Goal: Information Seeking & Learning: Check status

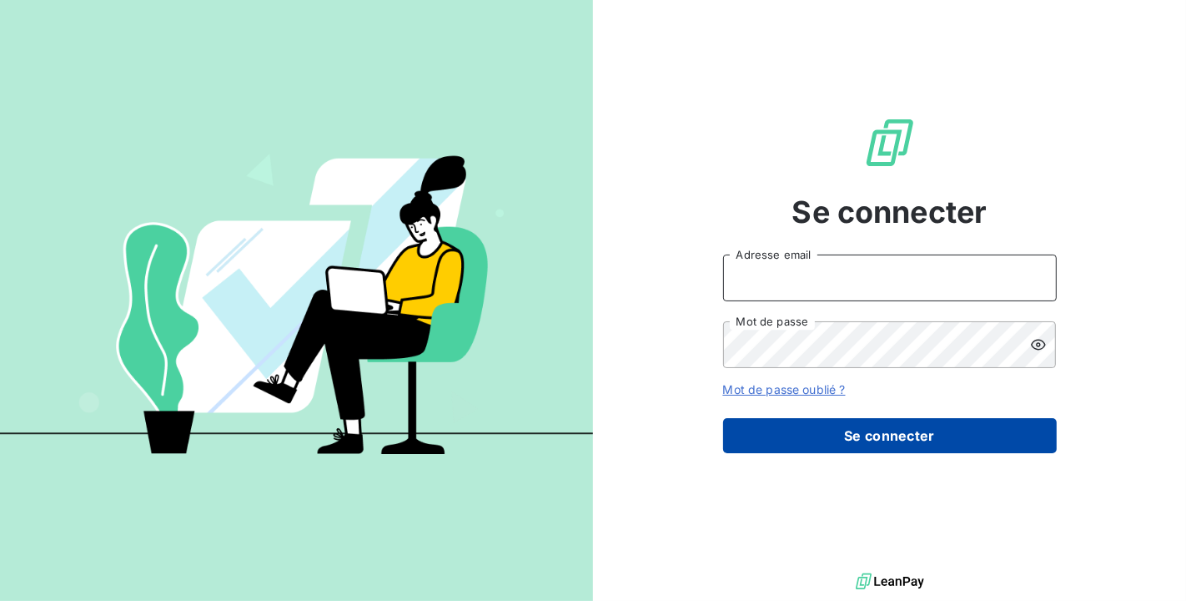
type input "[PERSON_NAME][EMAIL_ADDRESS][DOMAIN_NAME]"
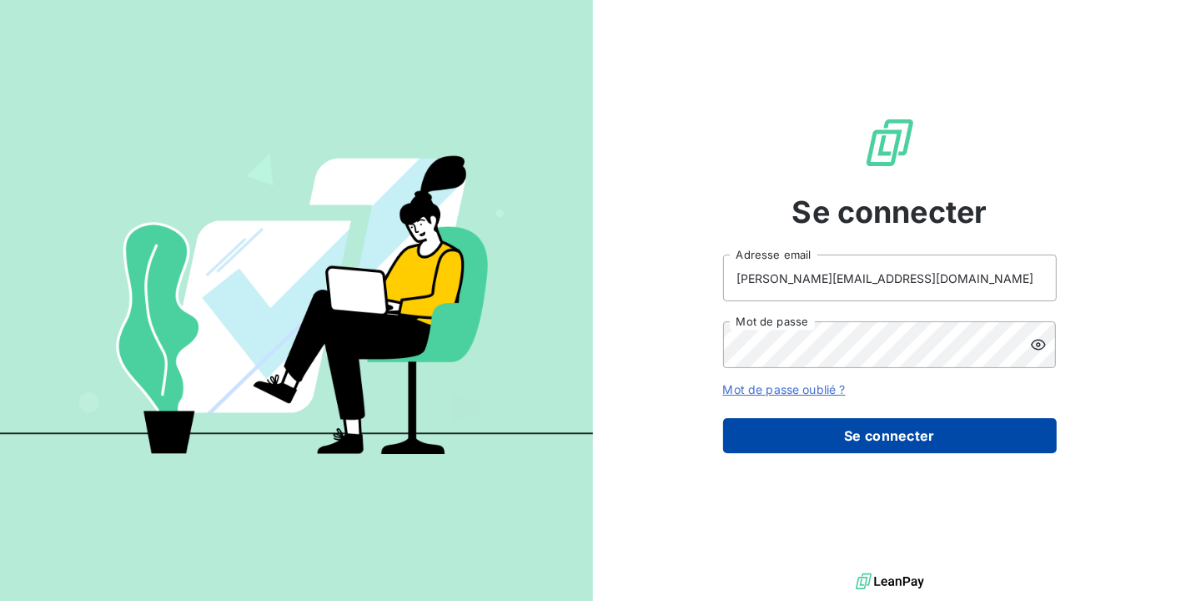
click at [835, 441] on button "Se connecter" at bounding box center [890, 435] width 334 height 35
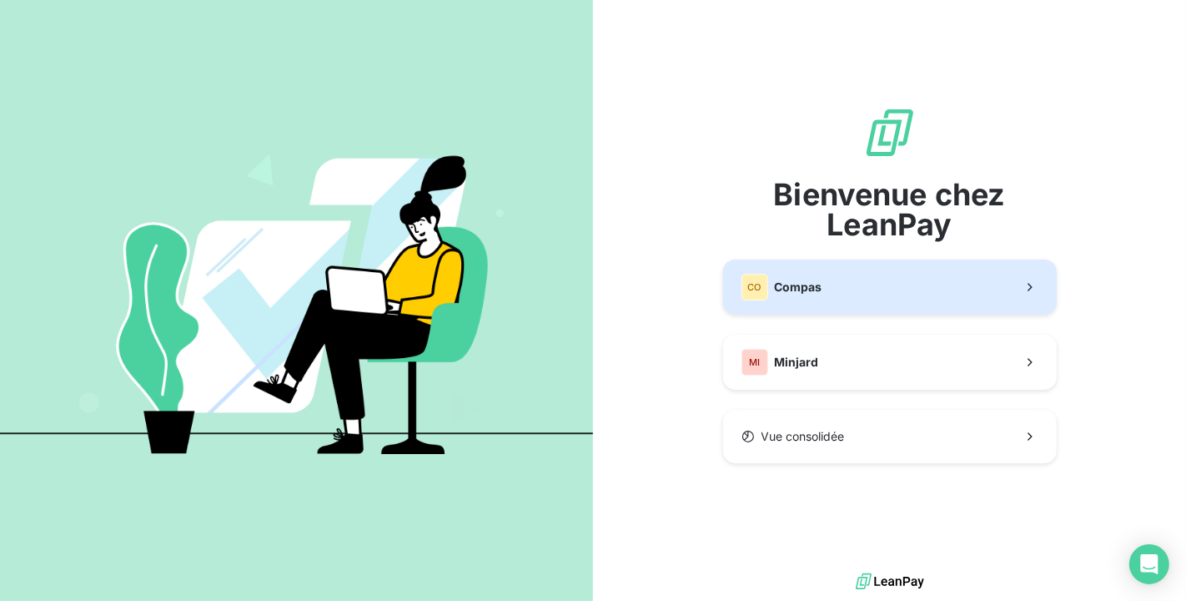
click at [815, 306] on button "CO Compas" at bounding box center [890, 286] width 334 height 55
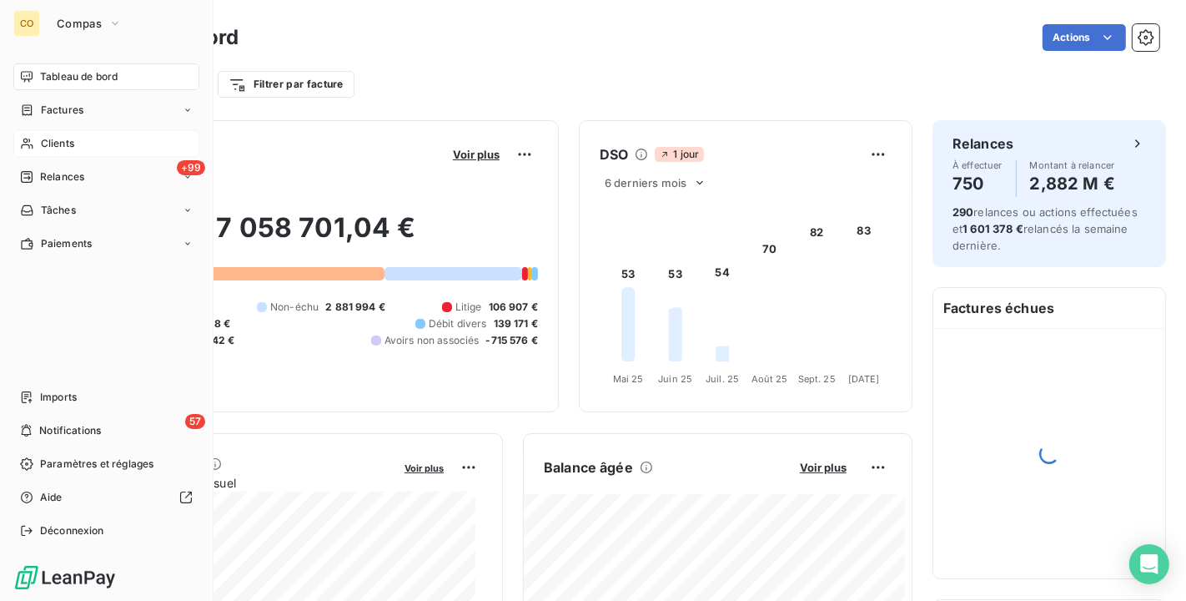
click at [44, 141] on span "Clients" at bounding box center [57, 143] width 33 height 15
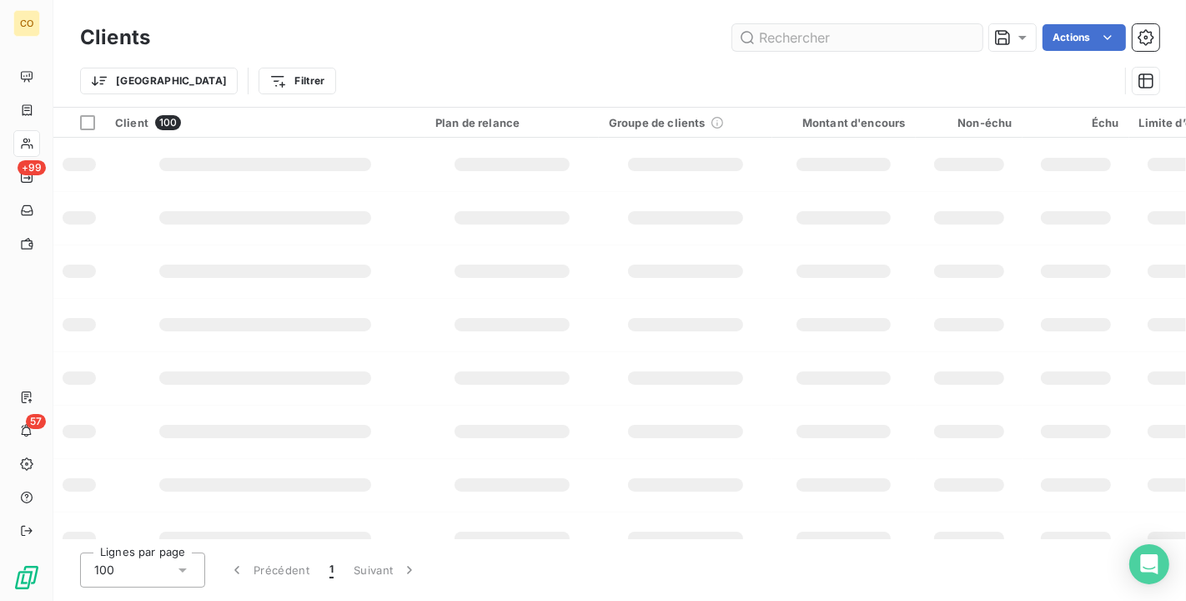
click at [759, 40] on input "text" at bounding box center [857, 37] width 250 height 27
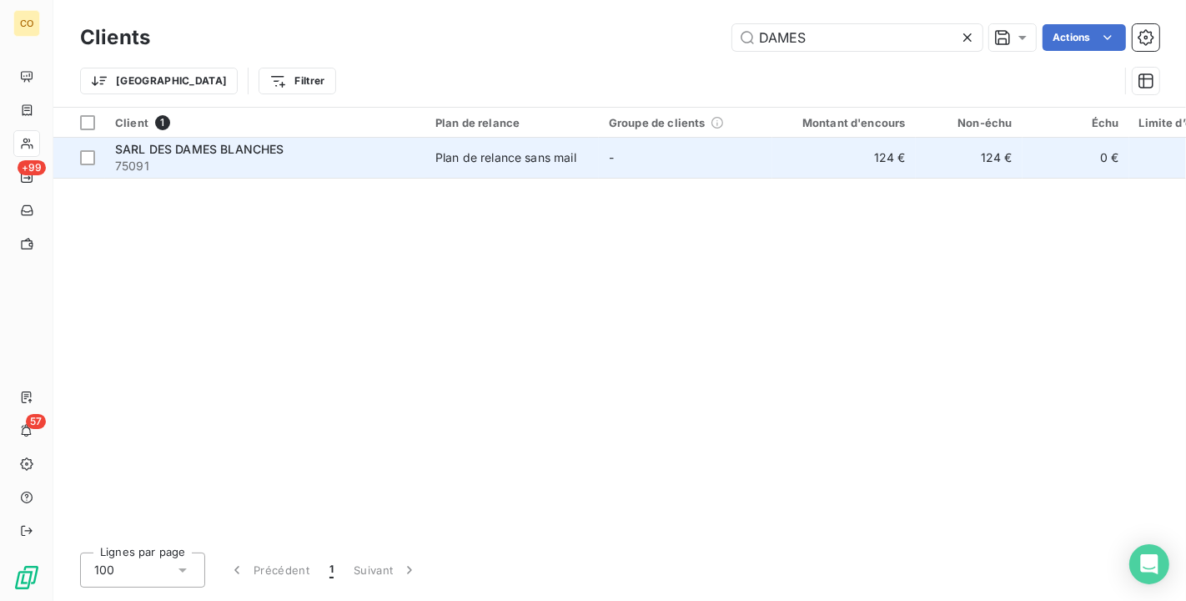
type input "DAMES"
click at [611, 139] on td "-" at bounding box center [685, 158] width 173 height 40
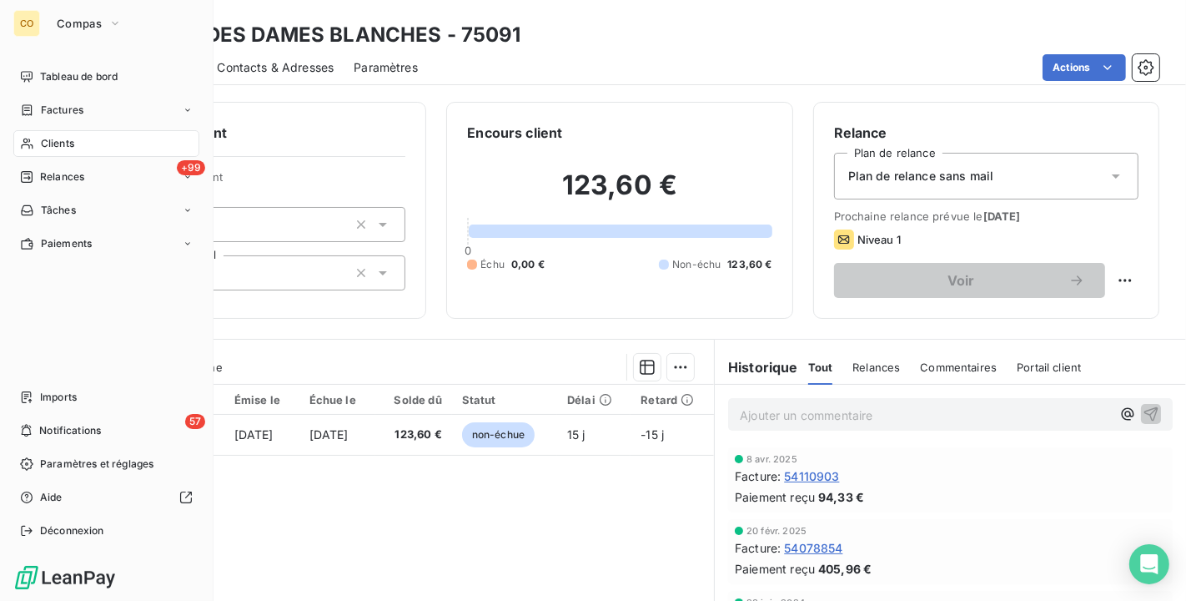
click at [35, 143] on div "Clients" at bounding box center [106, 143] width 186 height 27
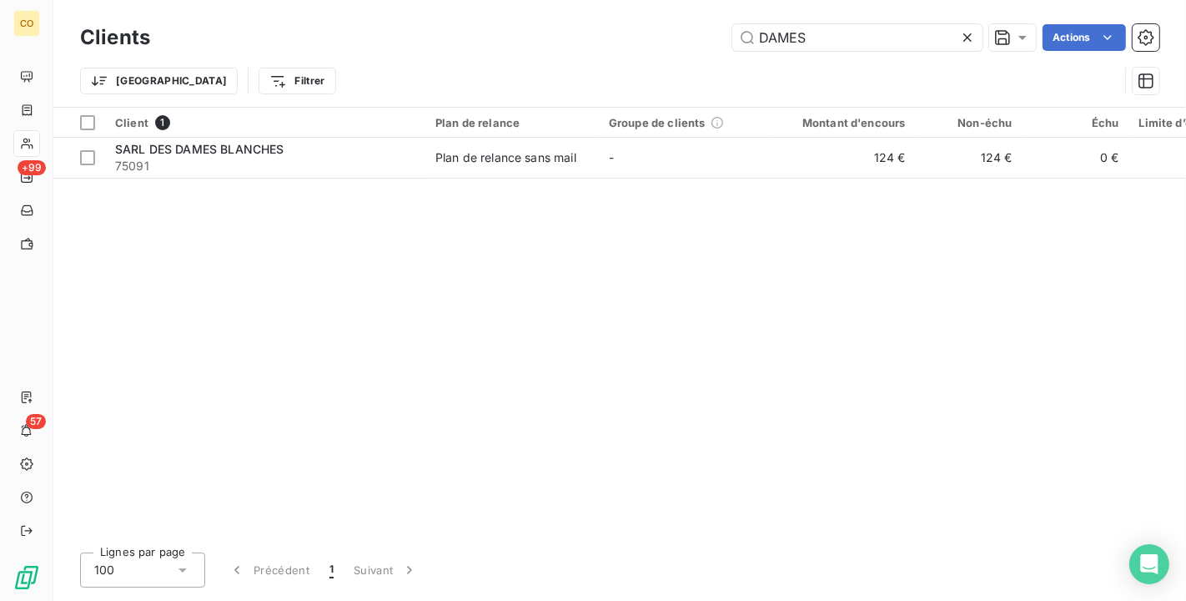
drag, startPoint x: 810, startPoint y: 29, endPoint x: 462, endPoint y: 13, distance: 348.2
click at [462, 14] on div "Clients DAMES Actions Trier Filtrer" at bounding box center [619, 53] width 1133 height 107
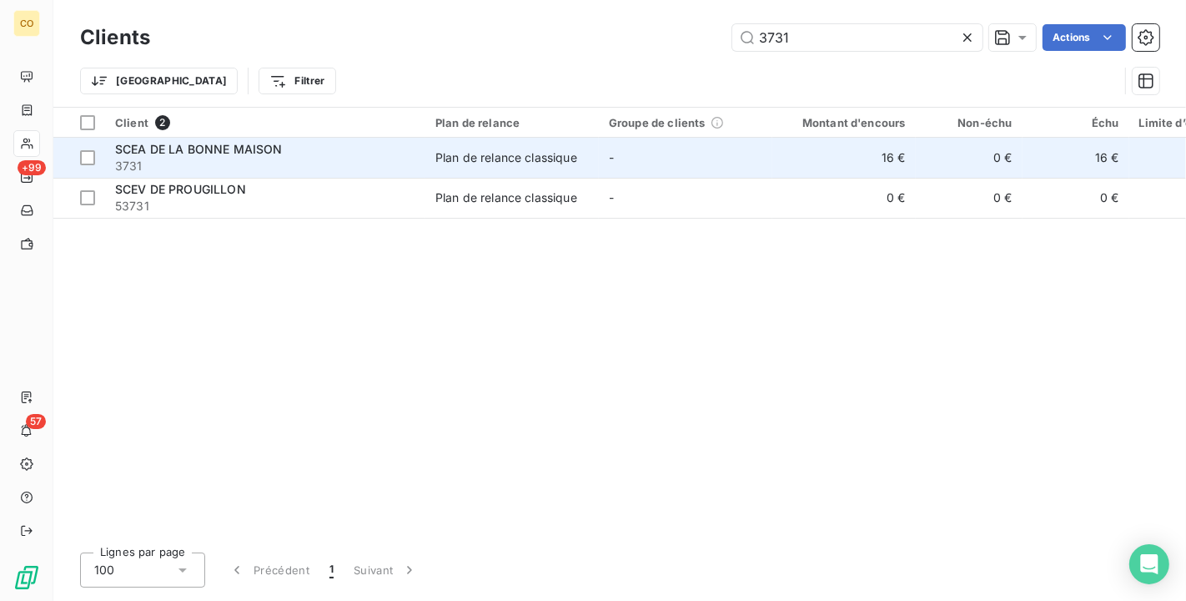
type input "3731"
click at [308, 159] on span "3731" at bounding box center [265, 166] width 300 height 17
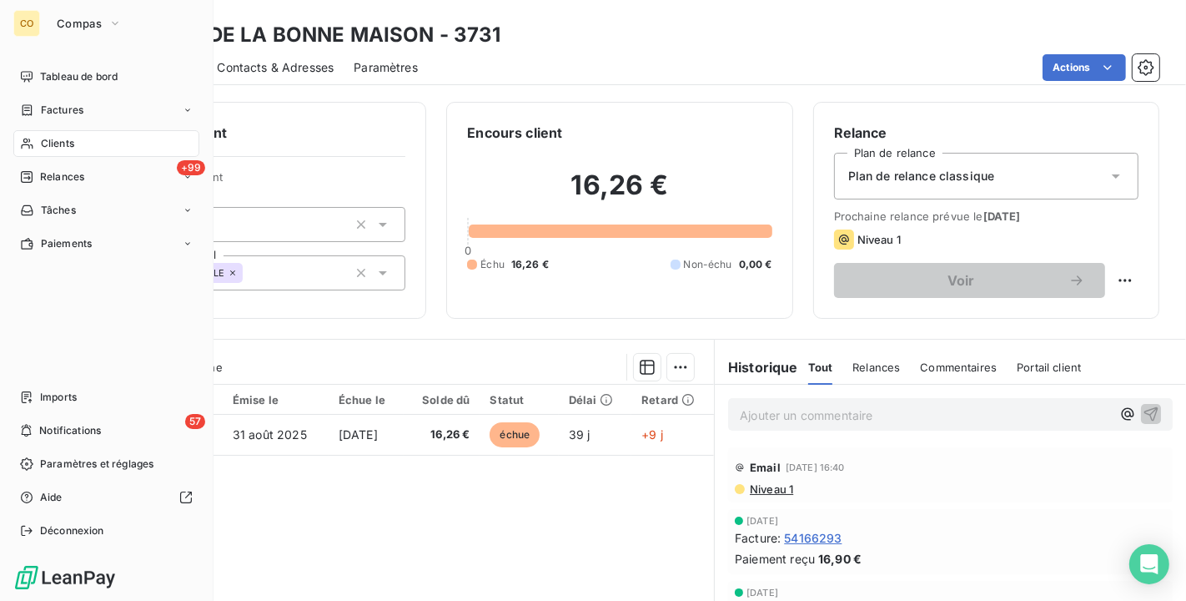
click at [46, 145] on span "Clients" at bounding box center [57, 143] width 33 height 15
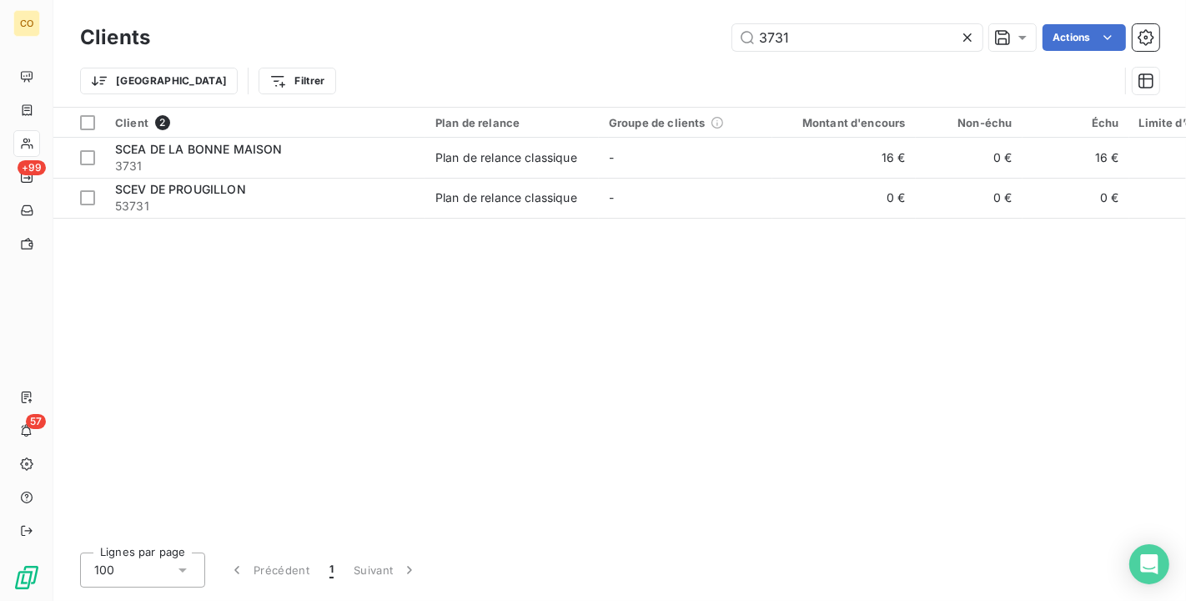
drag, startPoint x: 831, startPoint y: 35, endPoint x: 419, endPoint y: 3, distance: 413.2
click at [419, 3] on div "Clients 3731 Actions Trier Filtrer" at bounding box center [619, 53] width 1133 height 107
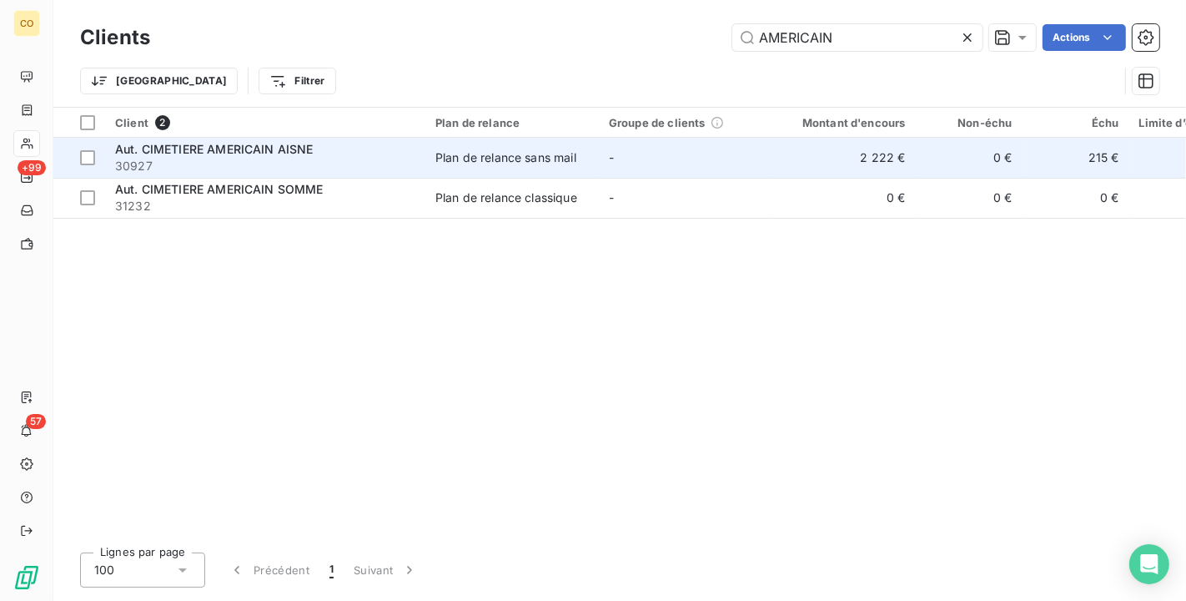
type input "AMERICAIN"
click at [646, 147] on td "-" at bounding box center [685, 158] width 173 height 40
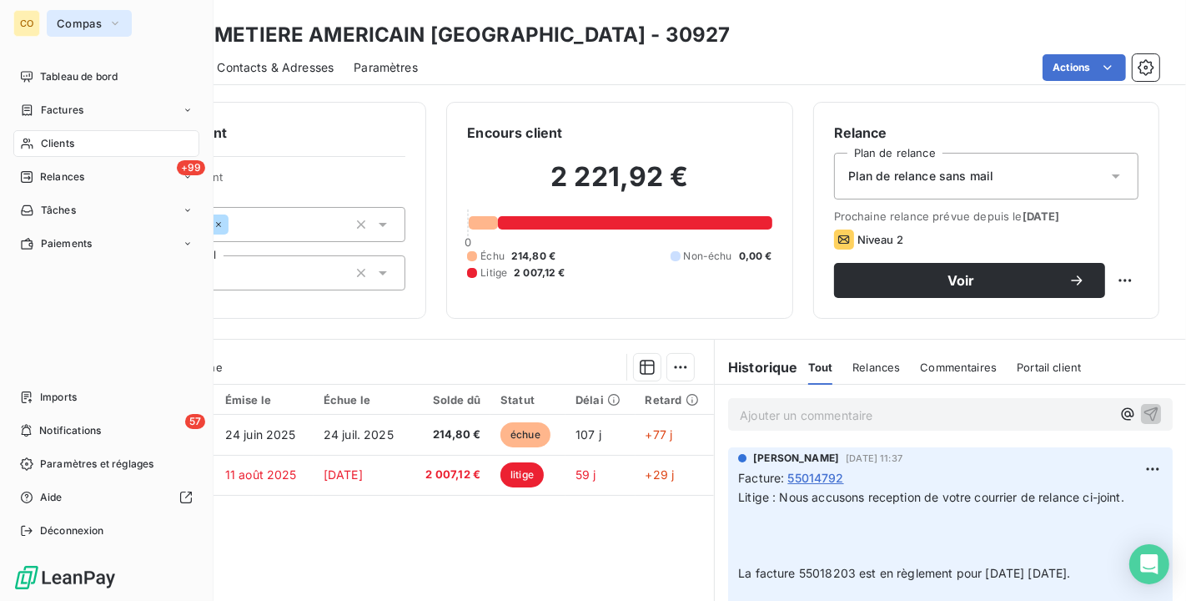
click at [121, 28] on button "Compas" at bounding box center [89, 23] width 85 height 27
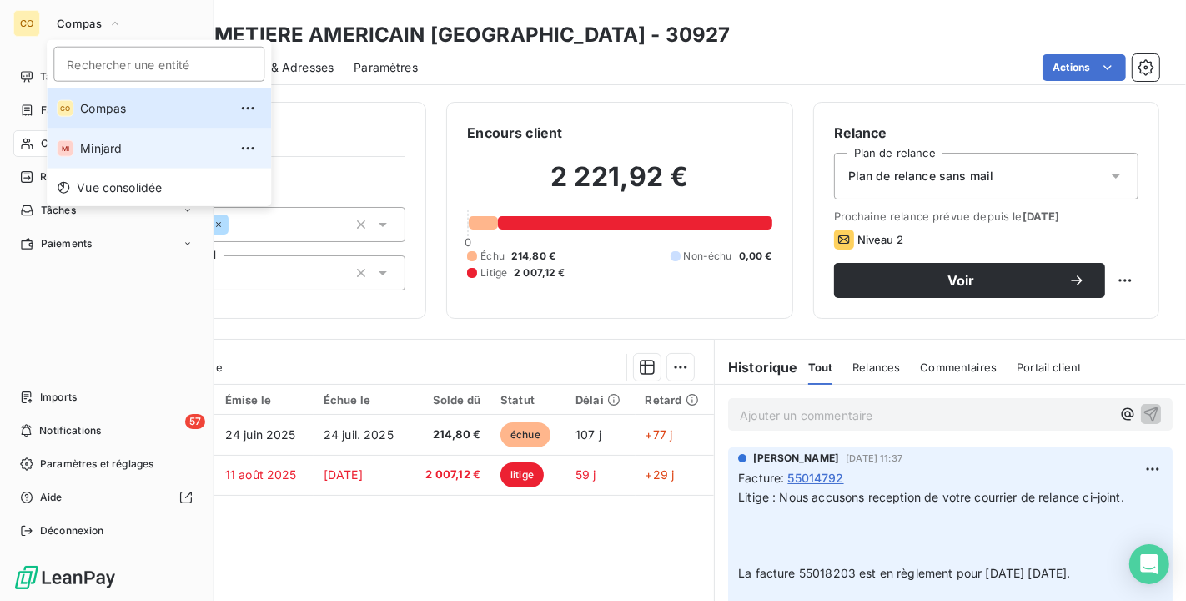
click at [115, 143] on span "Minjard" at bounding box center [154, 148] width 148 height 17
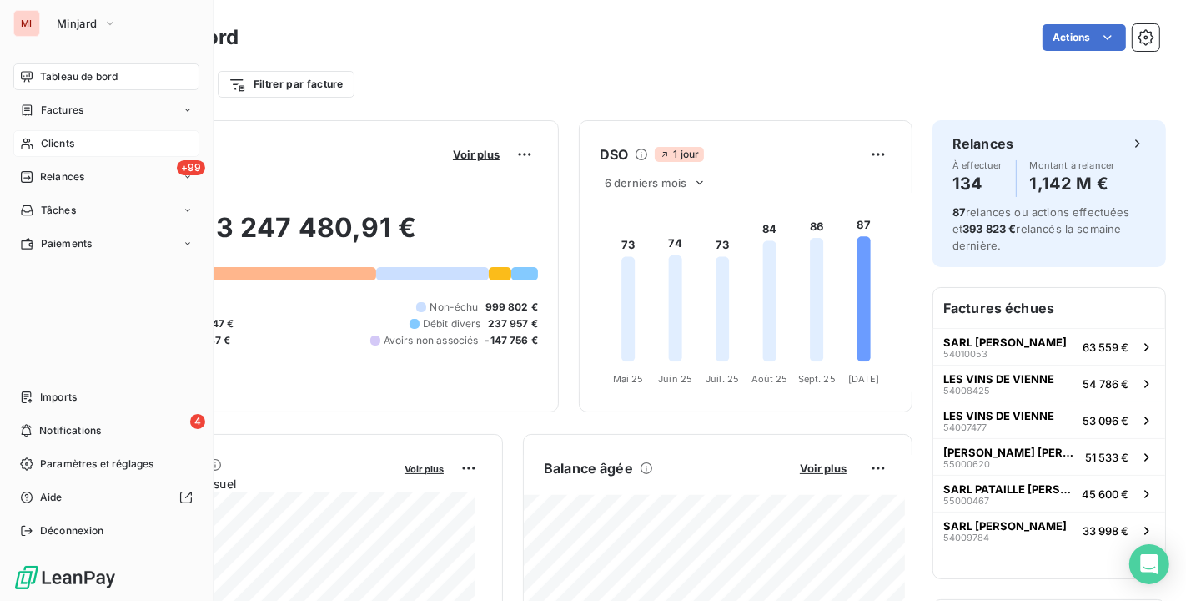
click at [68, 139] on span "Clients" at bounding box center [57, 143] width 33 height 15
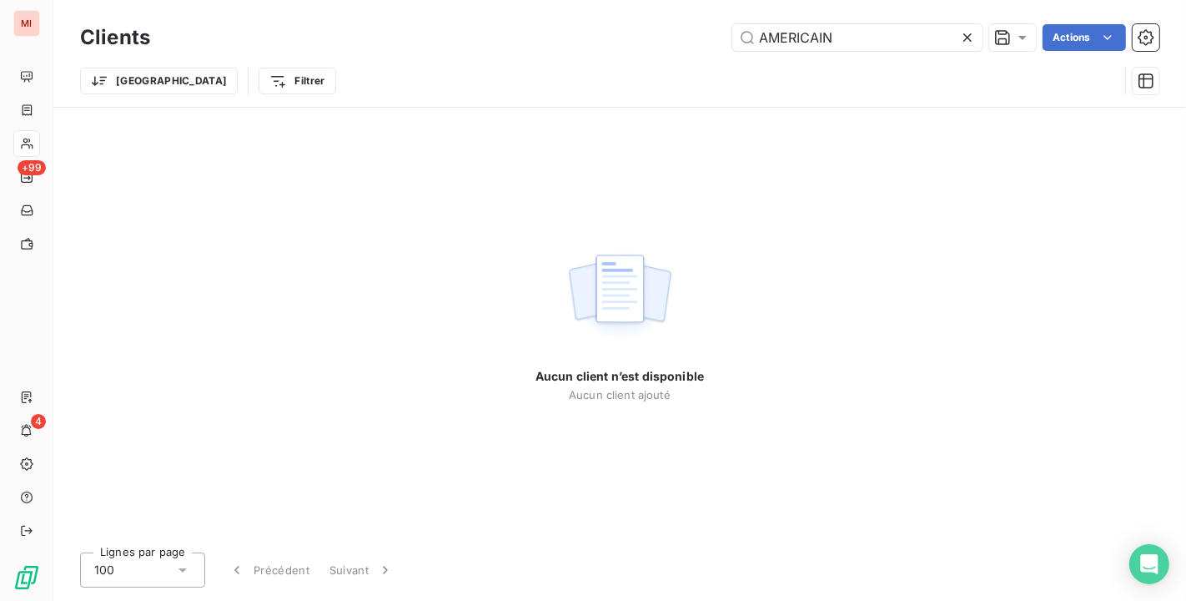
drag, startPoint x: 845, startPoint y: 33, endPoint x: 586, endPoint y: 6, distance: 260.8
click at [586, 6] on div "Clients AMERICAIN Actions Trier Filtrer" at bounding box center [619, 53] width 1133 height 107
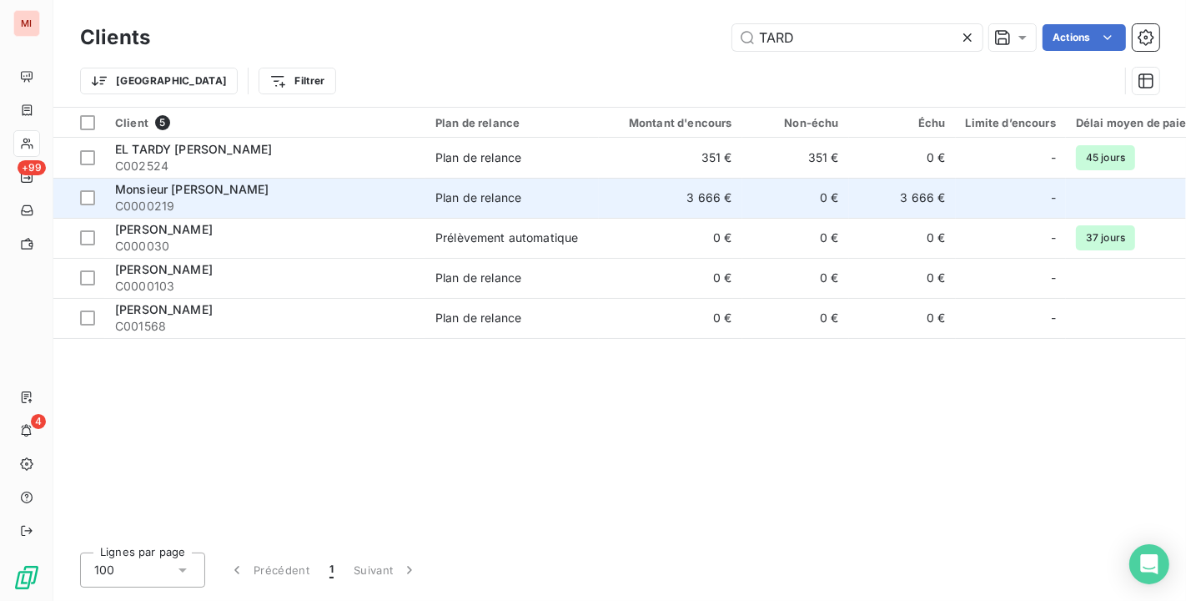
type input "TARD"
click at [313, 205] on span "C0000219" at bounding box center [265, 206] width 300 height 17
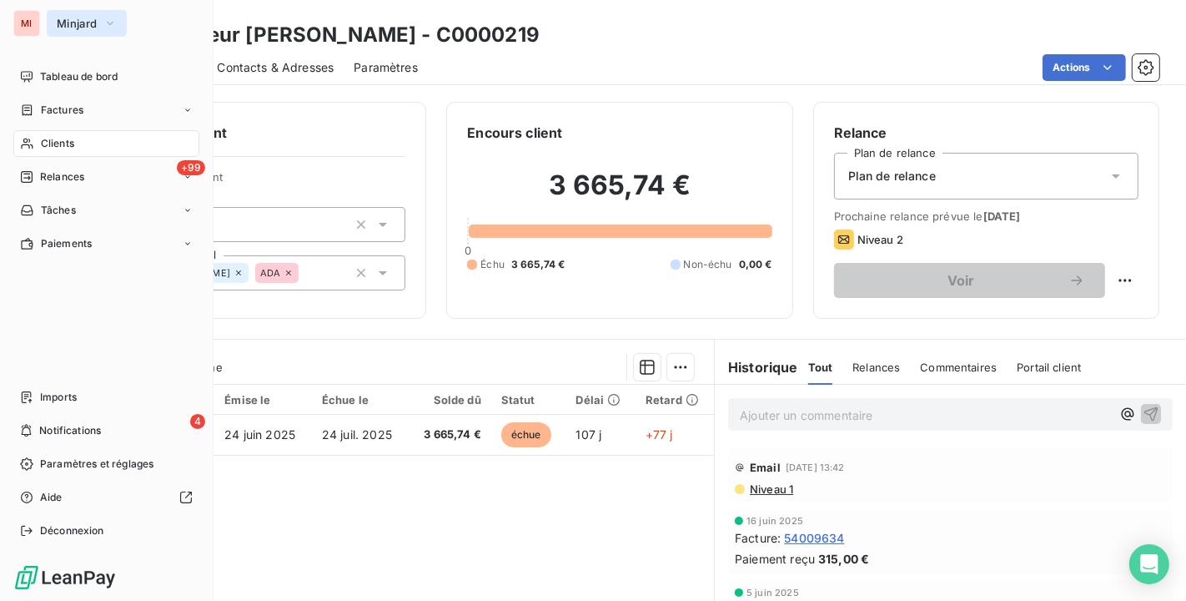
click at [60, 28] on span "Minjard" at bounding box center [77, 23] width 40 height 13
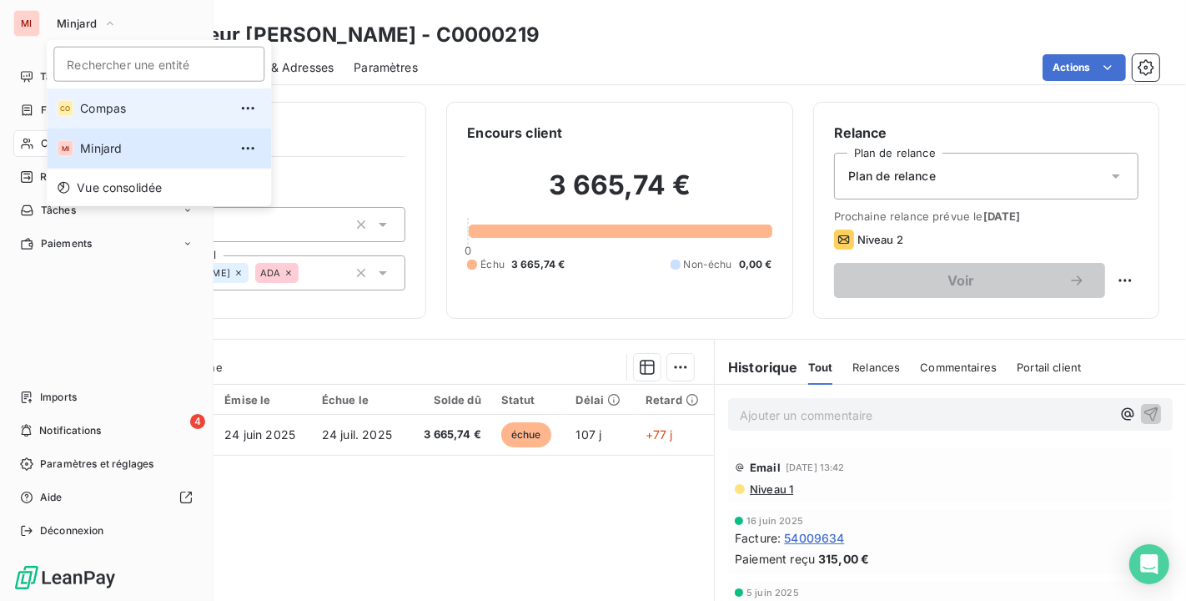
click at [92, 118] on li "CO Compas" at bounding box center [159, 108] width 224 height 40
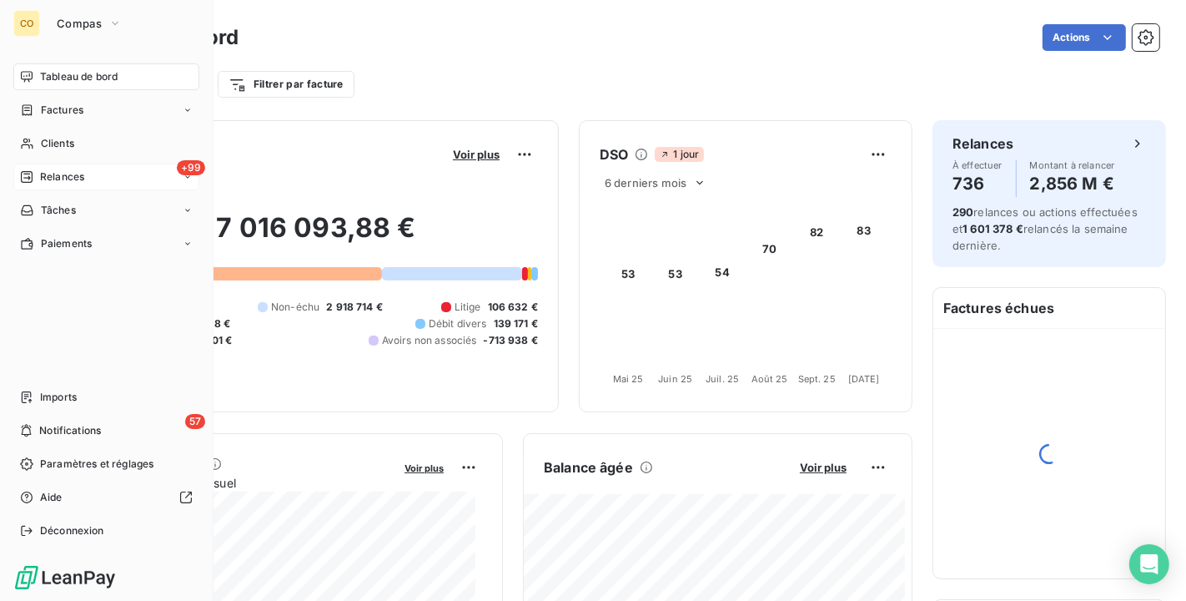
click at [85, 176] on div "+99 Relances" at bounding box center [106, 176] width 186 height 27
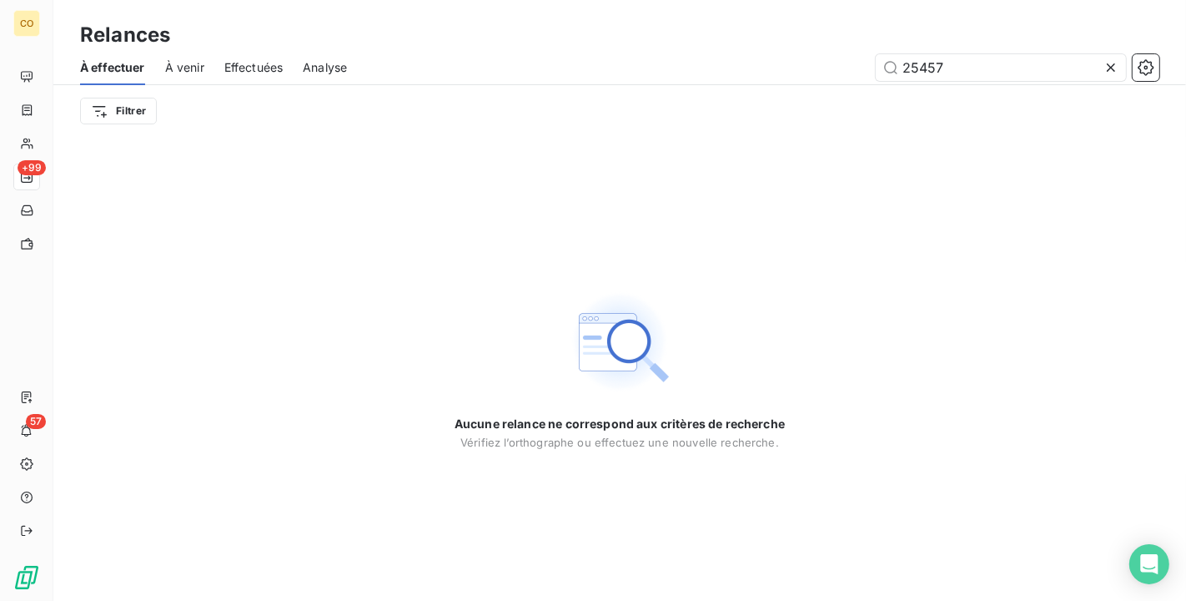
click at [1117, 71] on icon at bounding box center [1111, 67] width 17 height 17
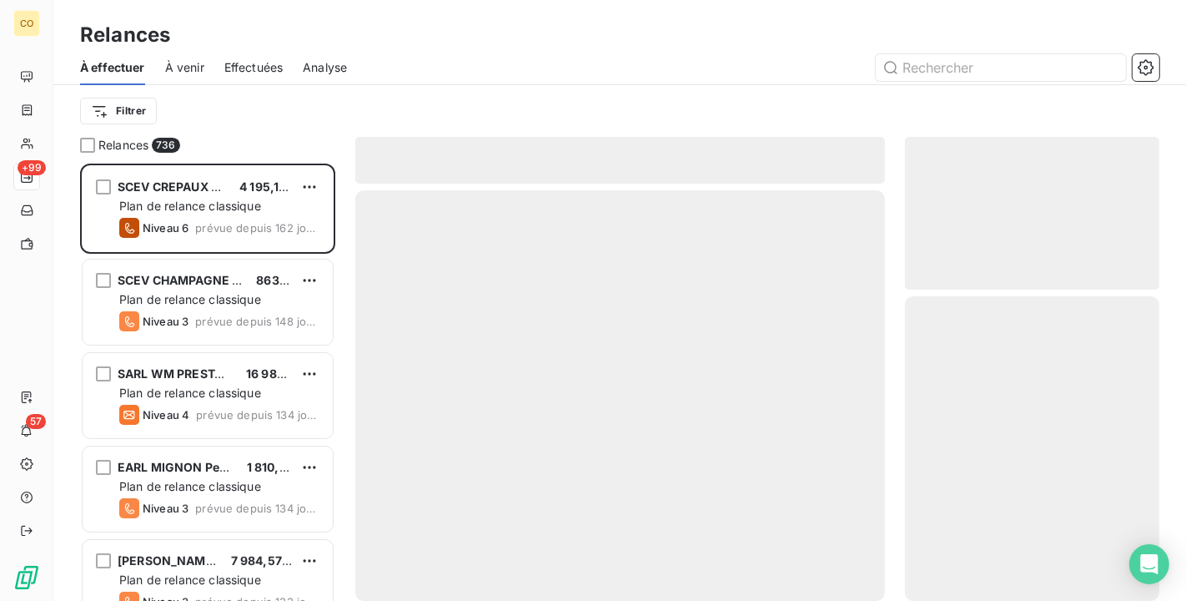
scroll to position [423, 240]
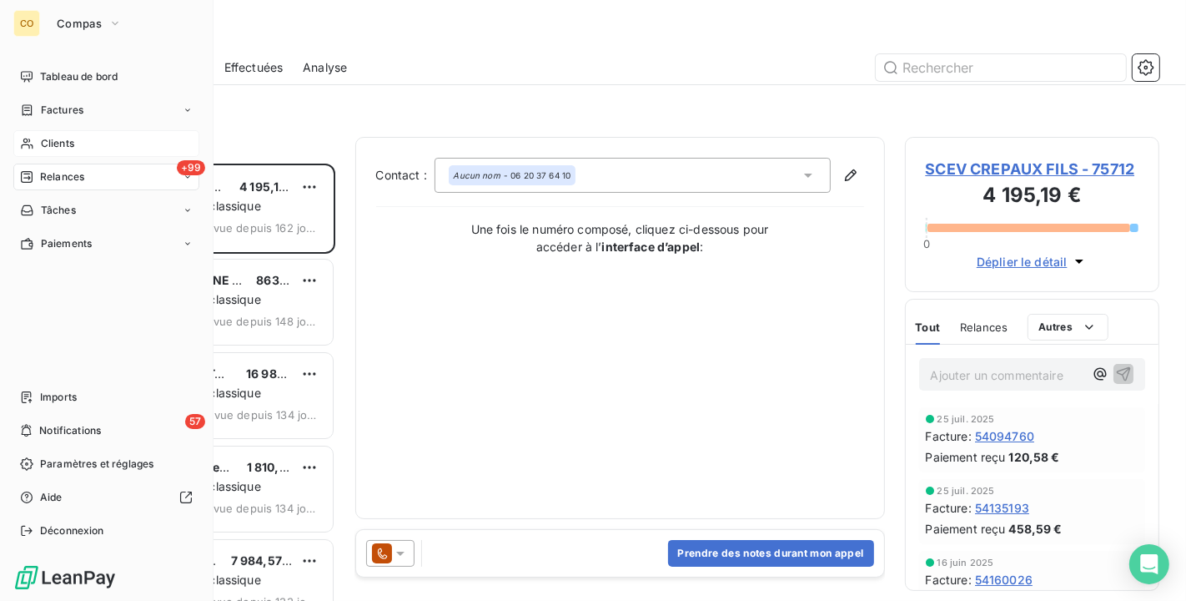
click at [72, 151] on div "Clients" at bounding box center [106, 143] width 186 height 27
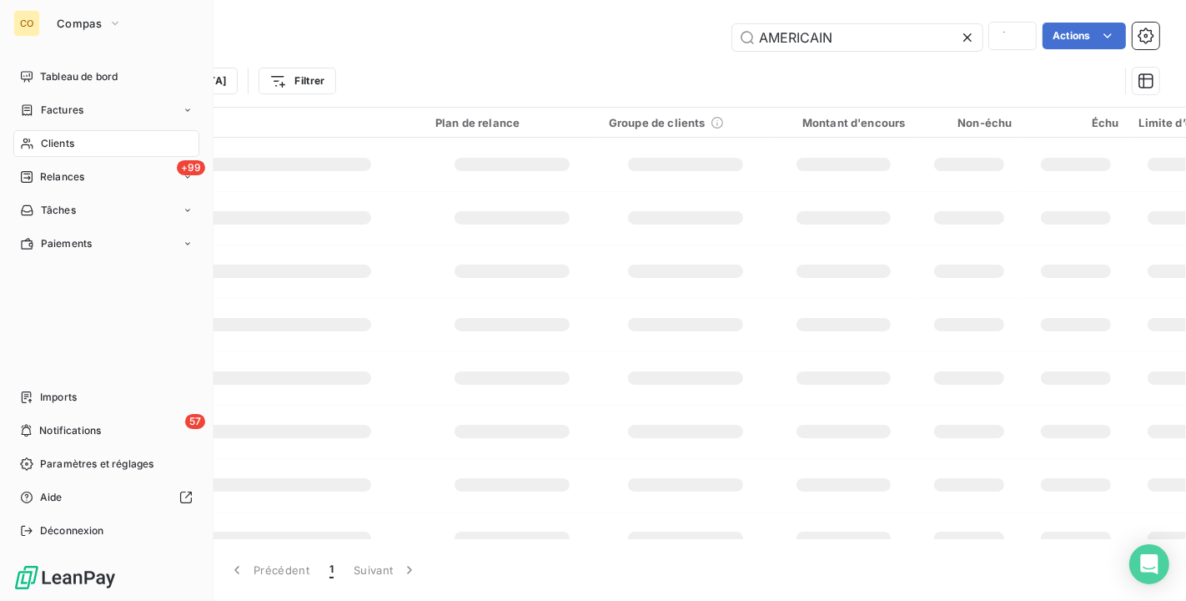
type input "TARD"
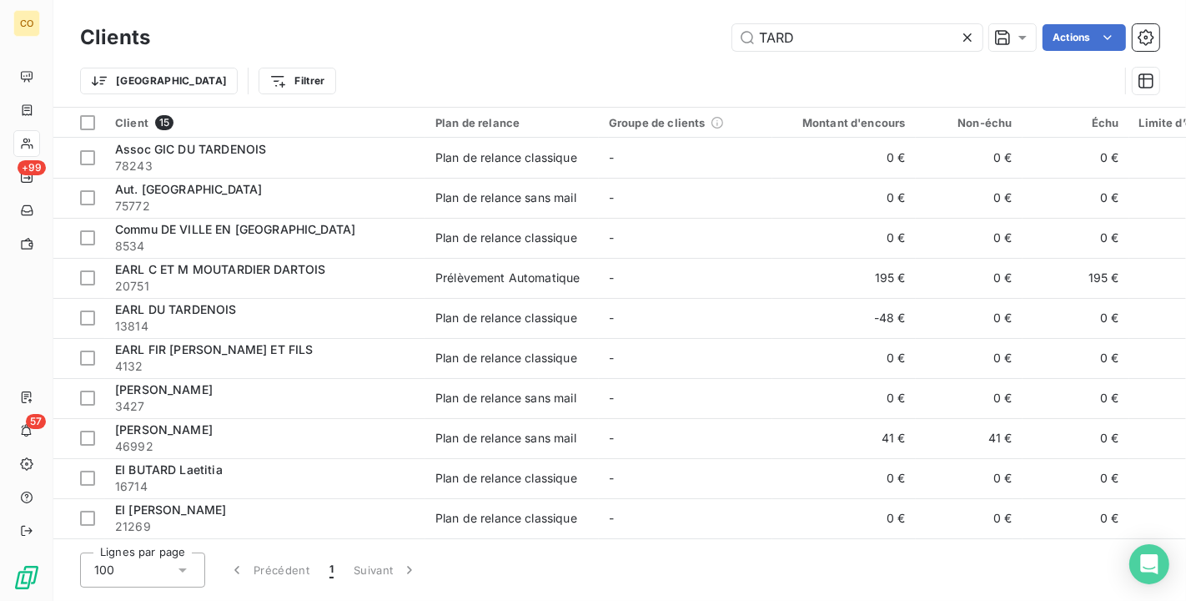
click at [968, 35] on icon at bounding box center [967, 37] width 8 height 8
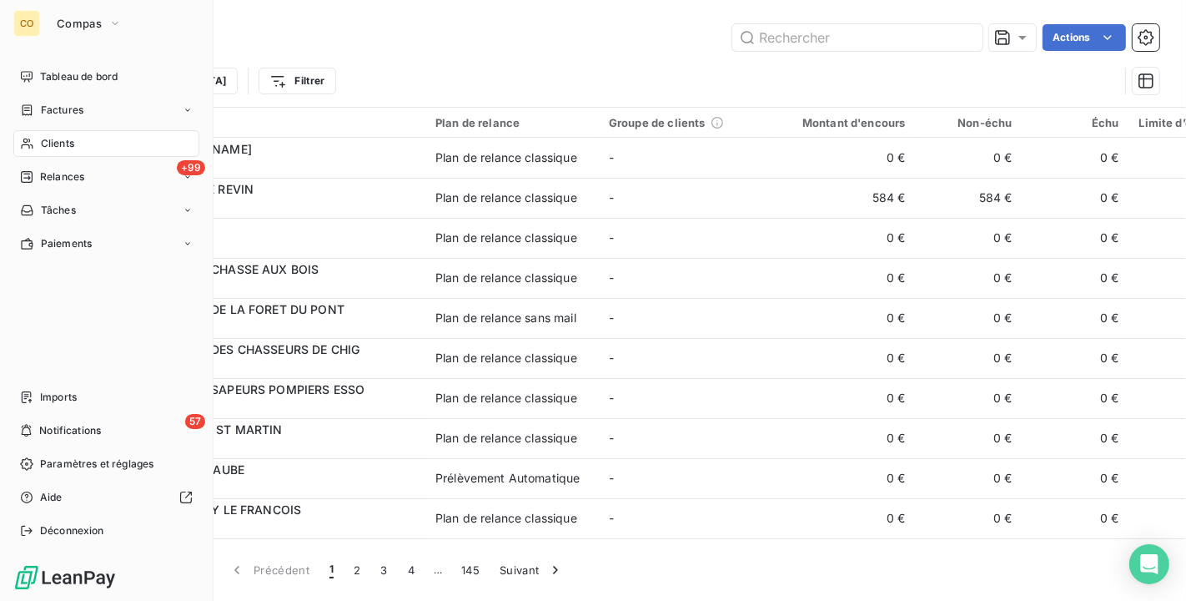
click at [81, 150] on div "Clients" at bounding box center [106, 143] width 186 height 27
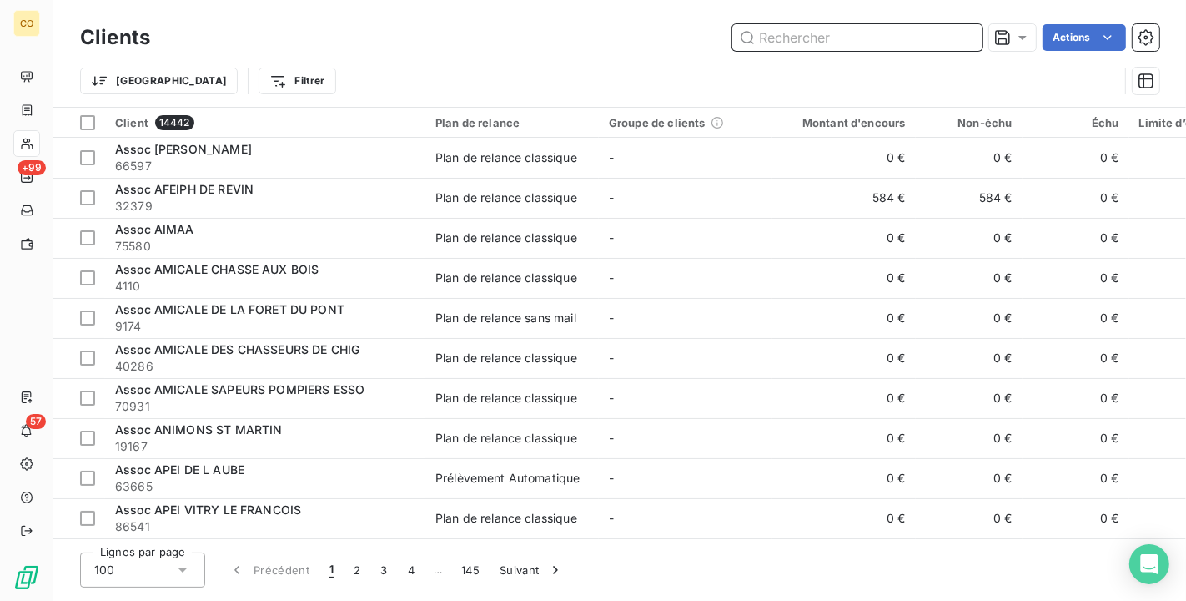
click at [877, 33] on input "text" at bounding box center [857, 37] width 250 height 27
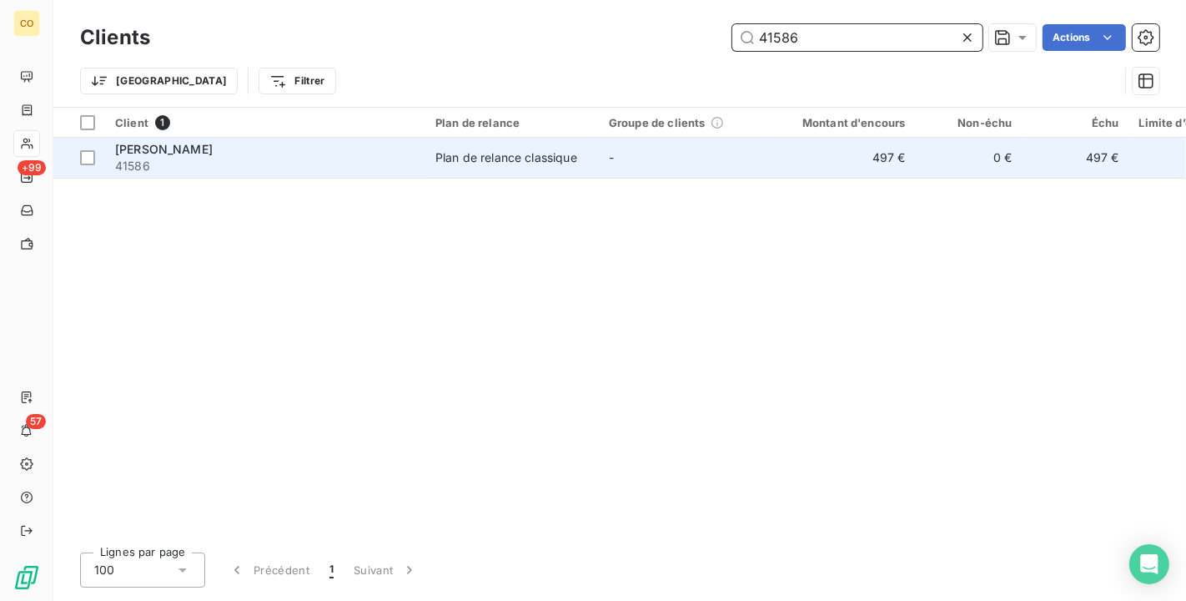
type input "41586"
click at [302, 148] on div "[PERSON_NAME]" at bounding box center [265, 149] width 300 height 17
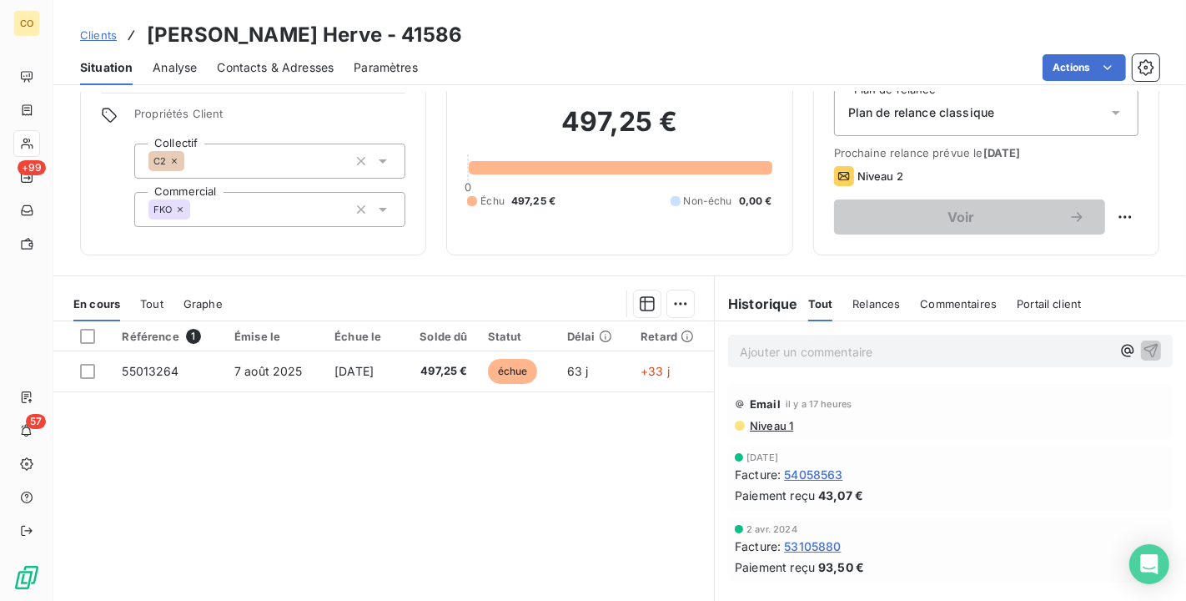
scroll to position [93, 0]
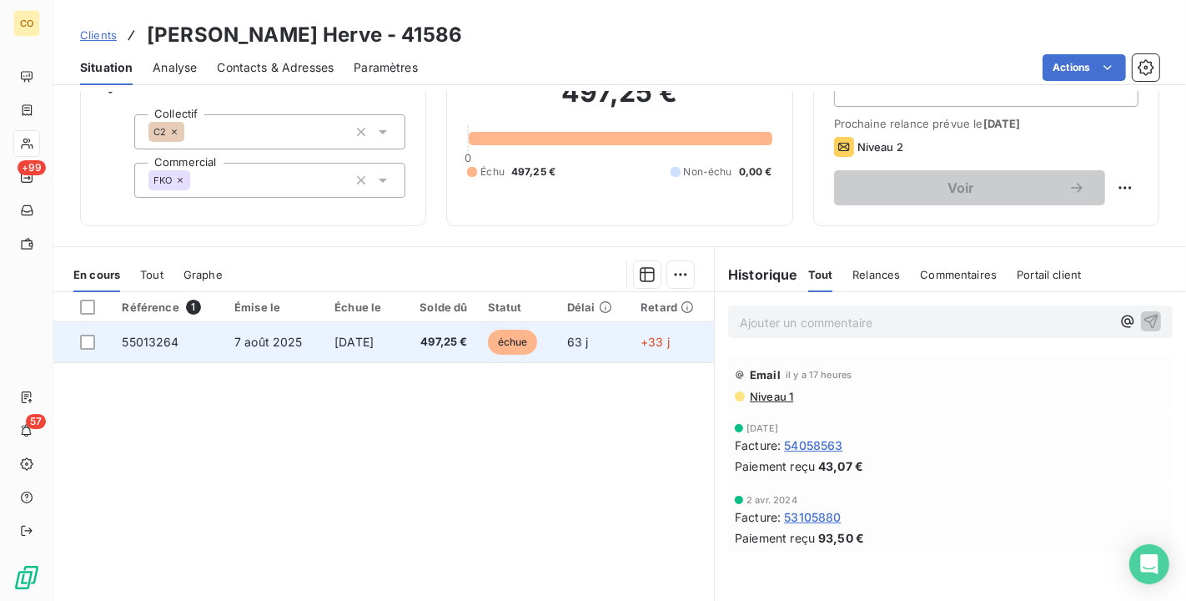
click at [456, 337] on span "497,25 €" at bounding box center [438, 342] width 57 height 17
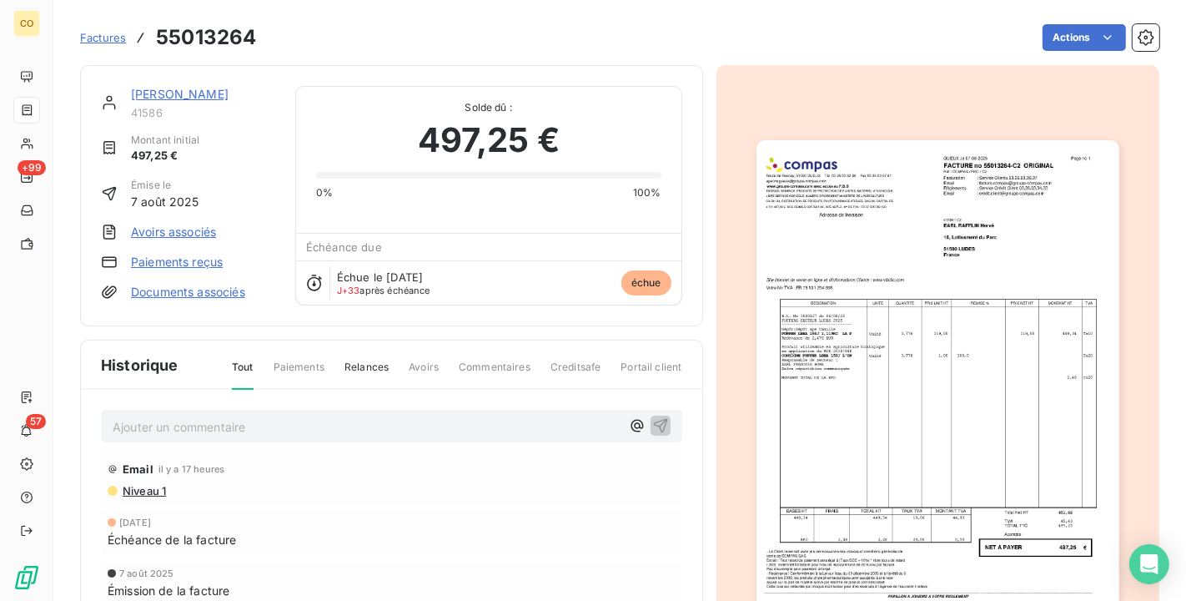
click at [886, 388] on div at bounding box center [938, 396] width 444 height 662
click at [886, 388] on img "button" at bounding box center [937, 396] width 363 height 513
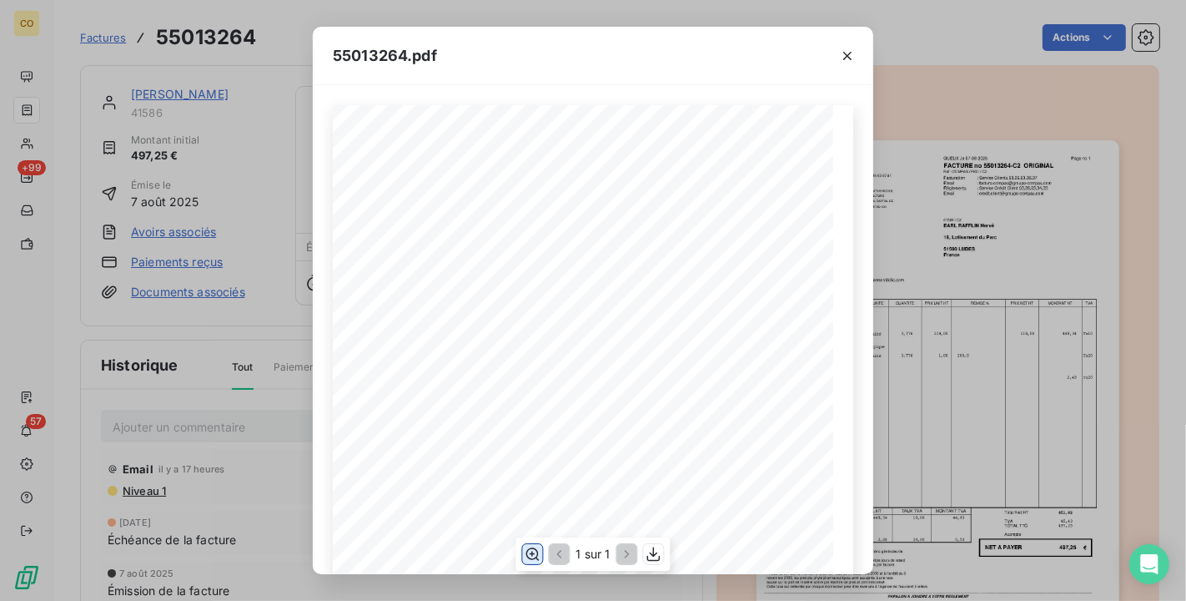
click at [531, 552] on icon "button" at bounding box center [532, 553] width 17 height 17
drag, startPoint x: 852, startPoint y: 58, endPoint x: 947, endPoint y: 31, distance: 98.8
click at [852, 57] on icon "button" at bounding box center [847, 56] width 17 height 17
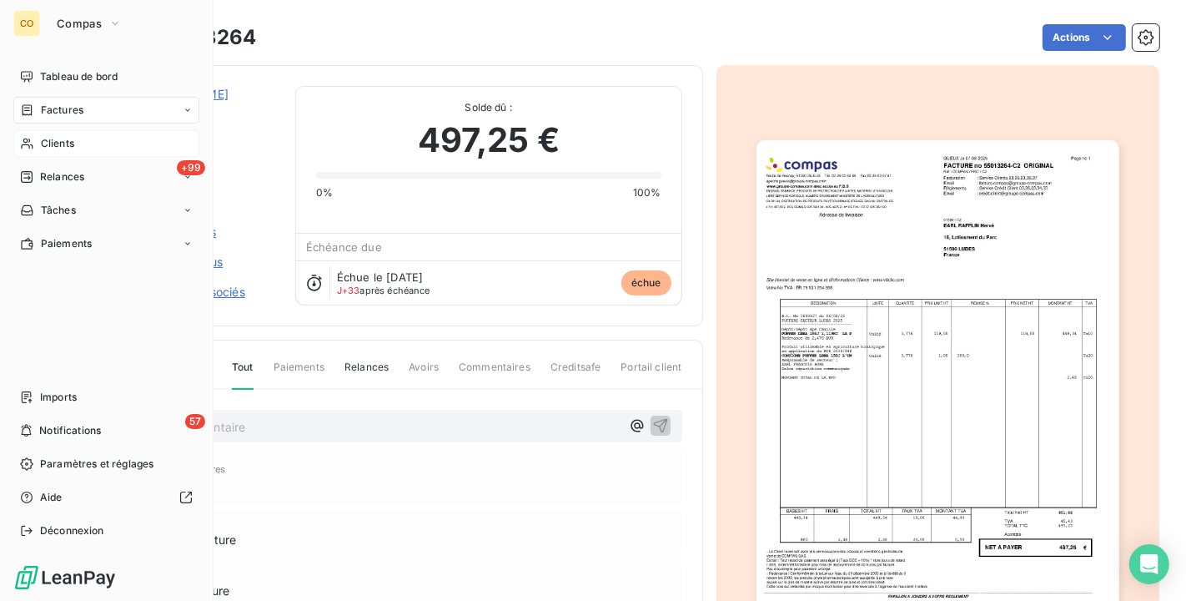
click at [53, 138] on span "Clients" at bounding box center [57, 143] width 33 height 15
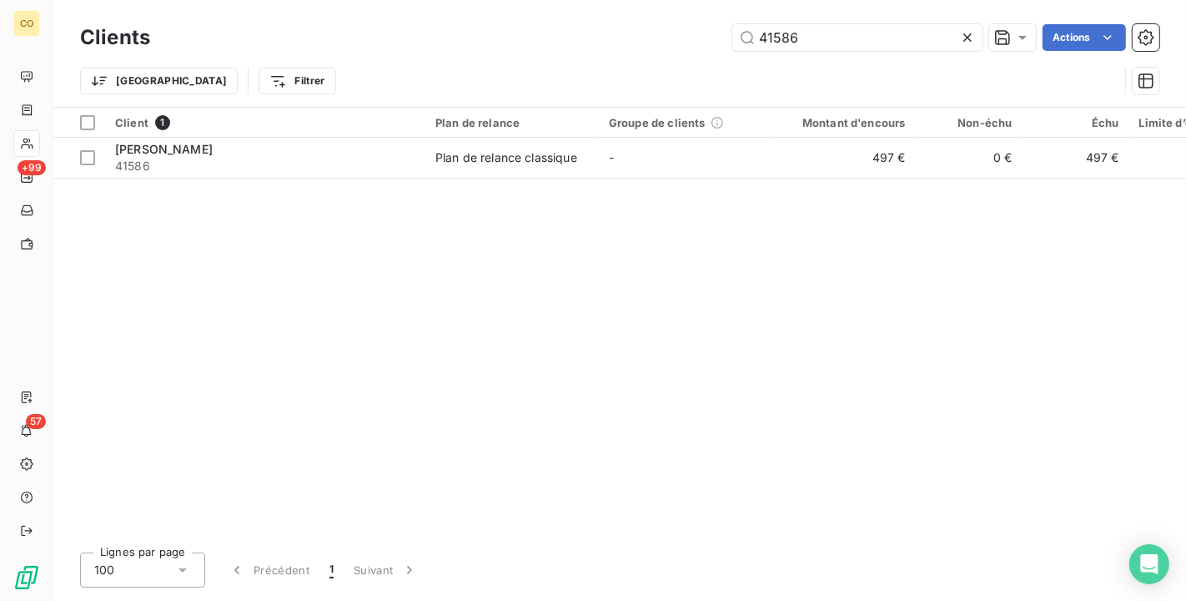
drag, startPoint x: 836, startPoint y: 38, endPoint x: 634, endPoint y: 37, distance: 201.8
click at [634, 37] on div "41586 Actions" at bounding box center [664, 37] width 989 height 27
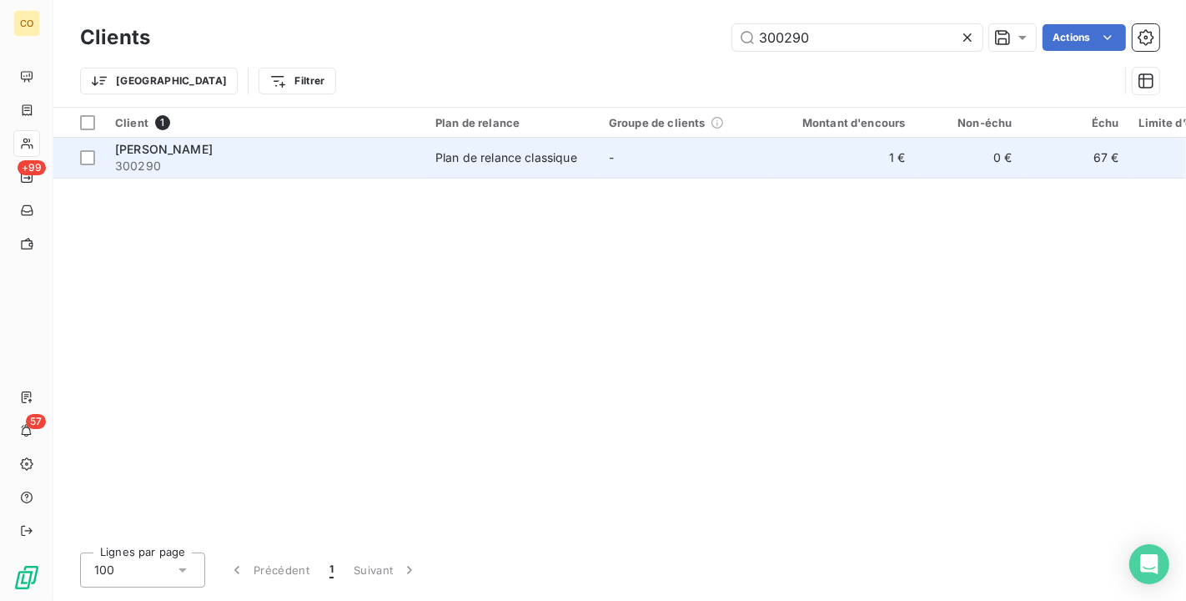
type input "300290"
click at [576, 159] on div "Plan de relance classique" at bounding box center [506, 157] width 142 height 17
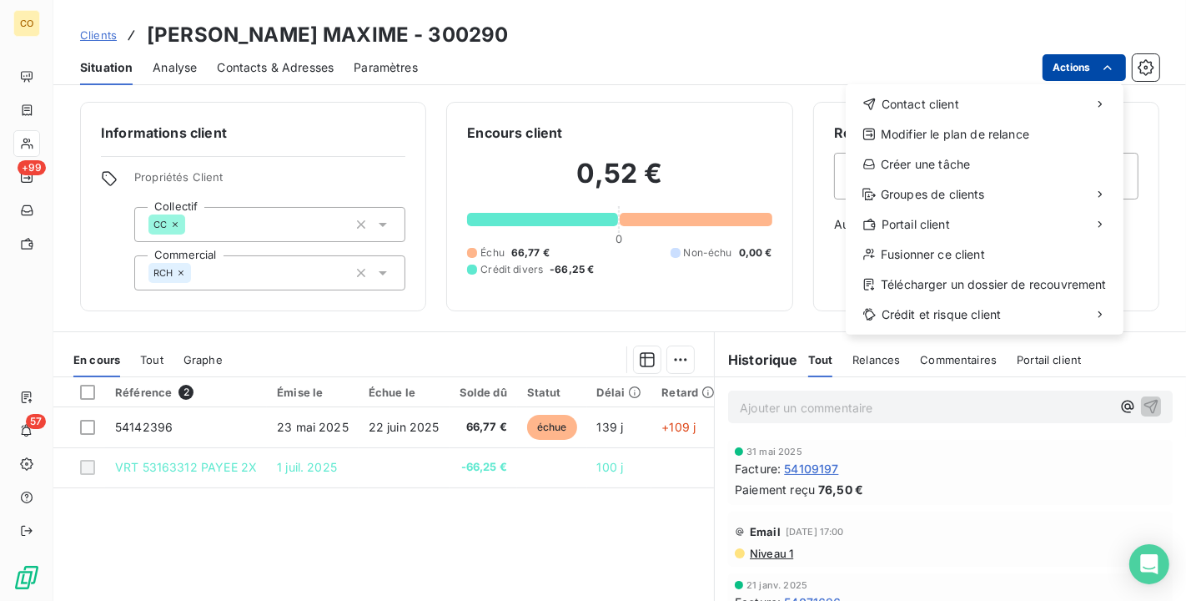
click at [1093, 74] on html "CO +99 57 Clients [PERSON_NAME] MAXIME - 300290 Situation Analyse Contacts & Ad…" at bounding box center [593, 300] width 1186 height 601
click at [831, 265] on html "CO +99 57 Clients [PERSON_NAME] MAXIME - 300290 Situation Analyse Contacts & Ad…" at bounding box center [593, 300] width 1186 height 601
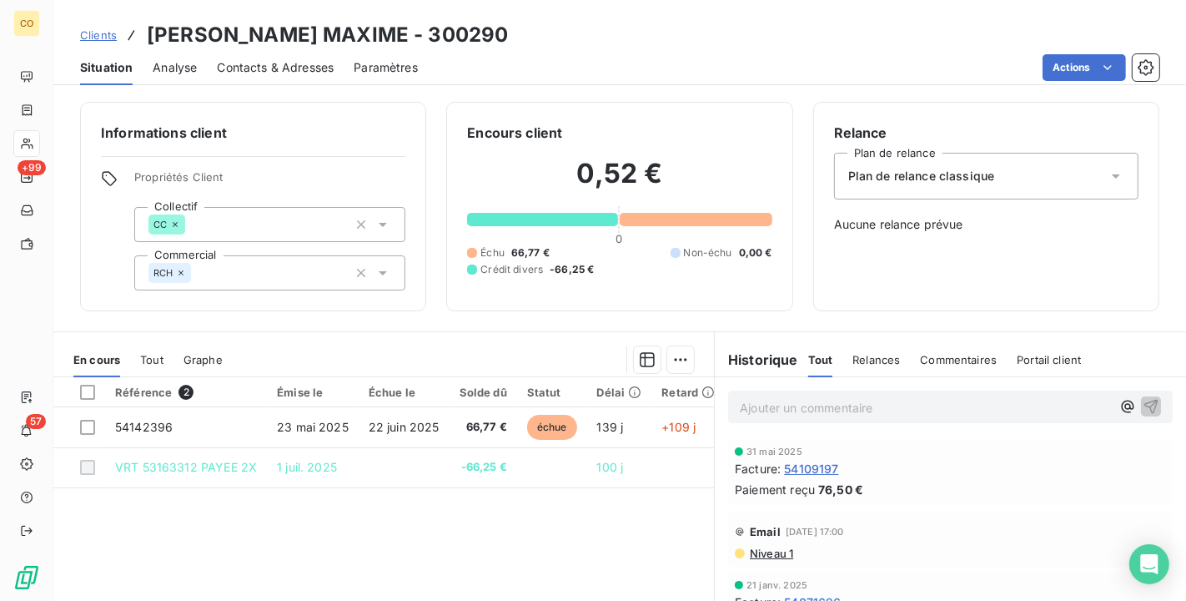
click at [972, 217] on span "Aucune relance prévue" at bounding box center [986, 224] width 304 height 17
click at [917, 218] on span "Aucune relance prévue" at bounding box center [986, 224] width 304 height 17
click at [927, 253] on div "Relance Plan de relance Plan de relance classique Aucune relance prévue" at bounding box center [986, 207] width 304 height 168
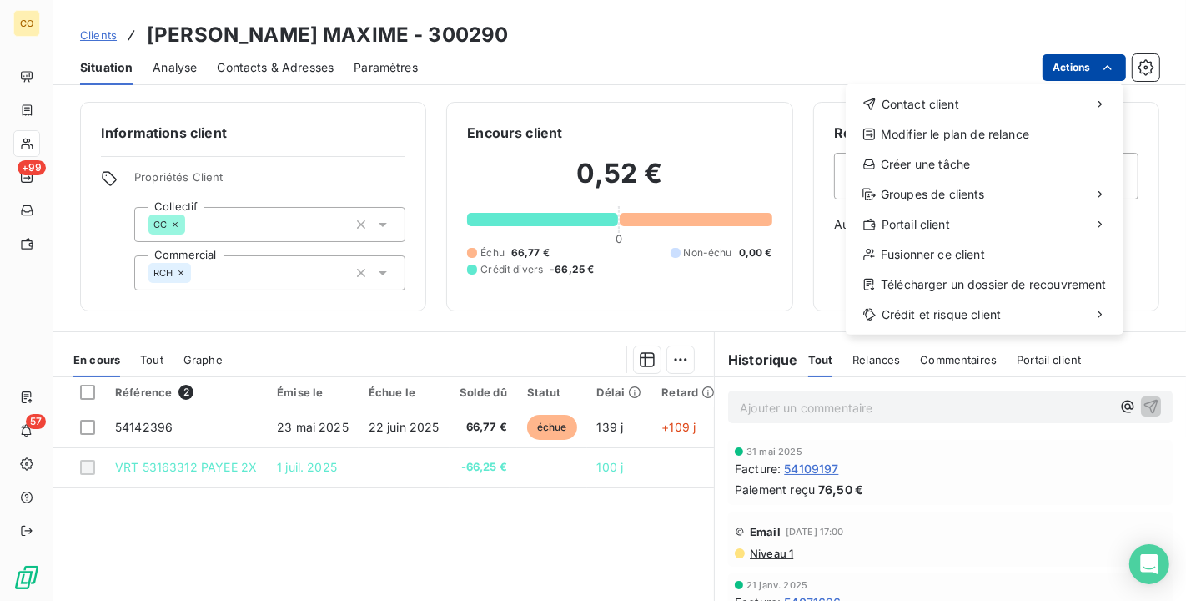
click at [1098, 66] on html "CO +99 57 Clients [PERSON_NAME] MAXIME - 300290 Situation Analyse Contacts & Ad…" at bounding box center [593, 300] width 1186 height 601
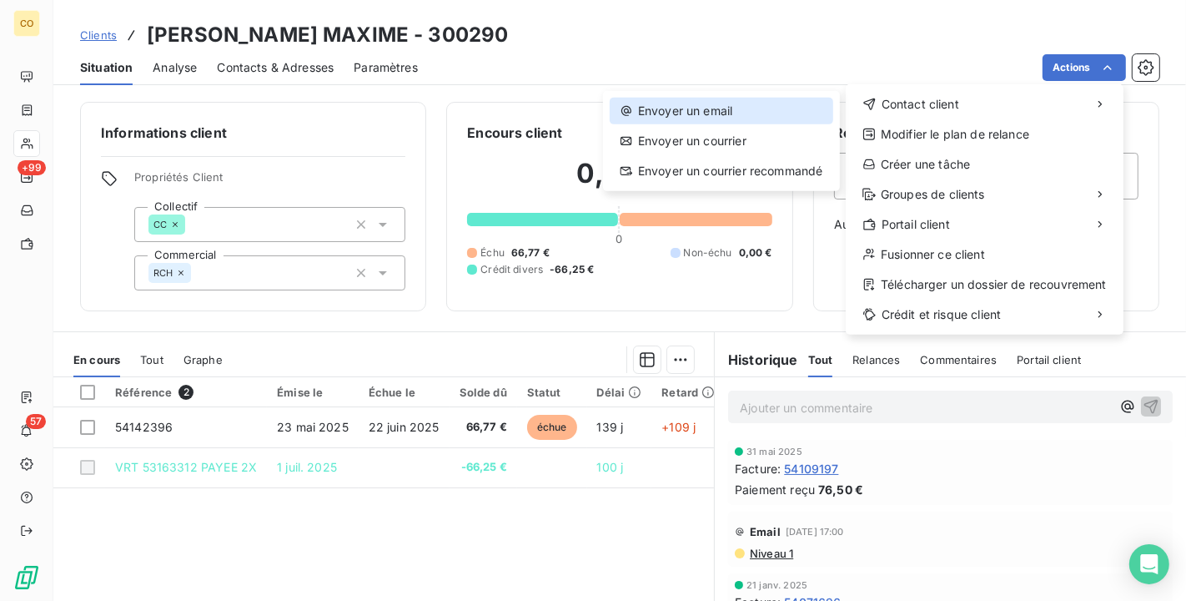
click at [788, 112] on div "Envoyer un email" at bounding box center [722, 111] width 224 height 27
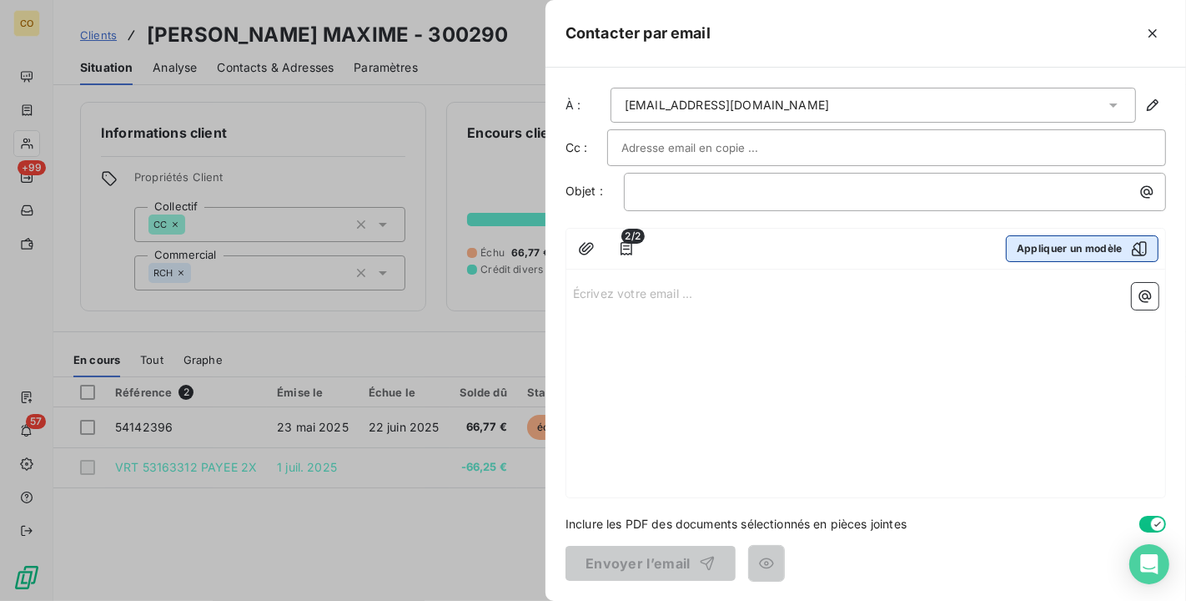
click at [1147, 250] on icon "button" at bounding box center [1139, 248] width 17 height 17
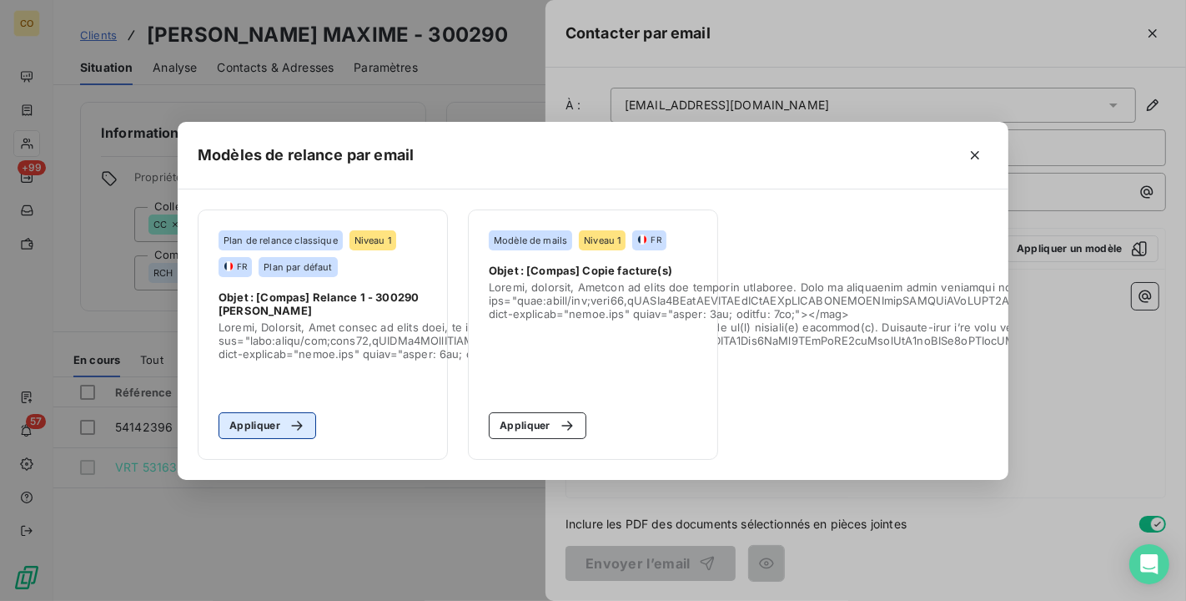
click at [293, 426] on button "Appliquer" at bounding box center [268, 425] width 98 height 27
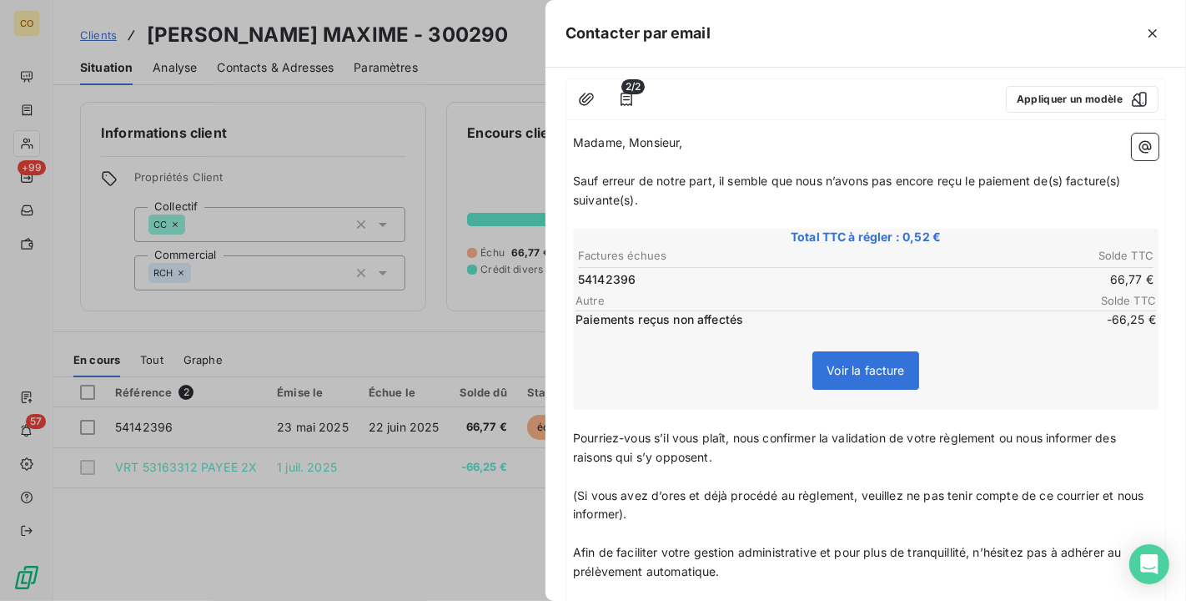
scroll to position [185, 0]
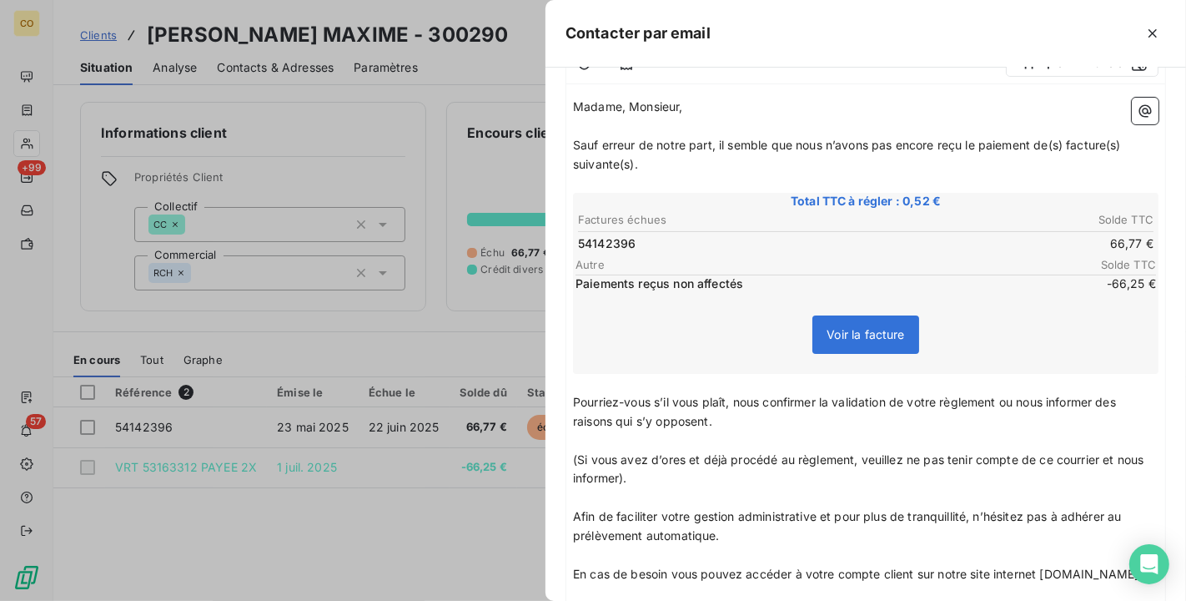
click at [592, 379] on p "﻿" at bounding box center [866, 383] width 586 height 19
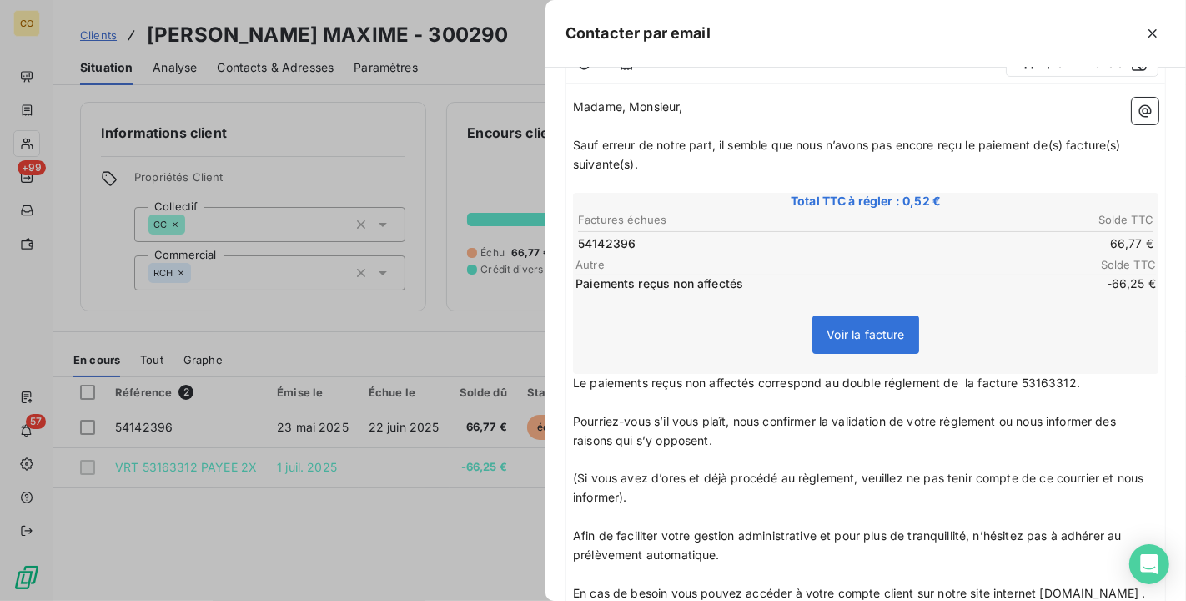
click at [898, 378] on span "Le paiements reçus non affectés correspond au double réglement de la facture 53…" at bounding box center [826, 382] width 507 height 14
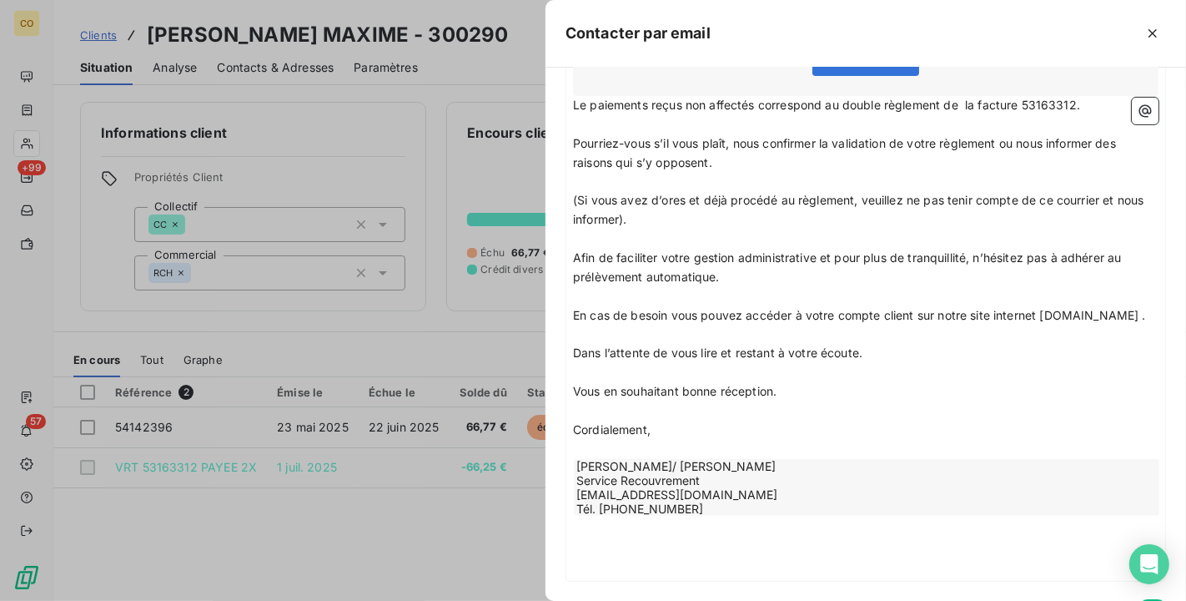
scroll to position [561, 0]
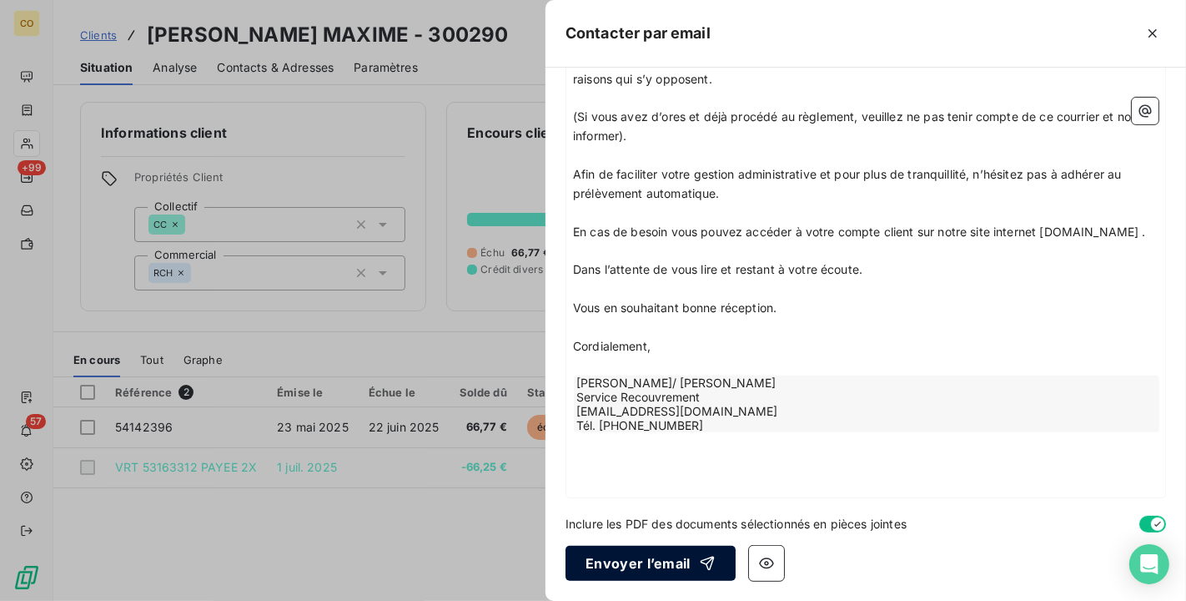
click at [675, 557] on button "Envoyer l’email" at bounding box center [650, 562] width 170 height 35
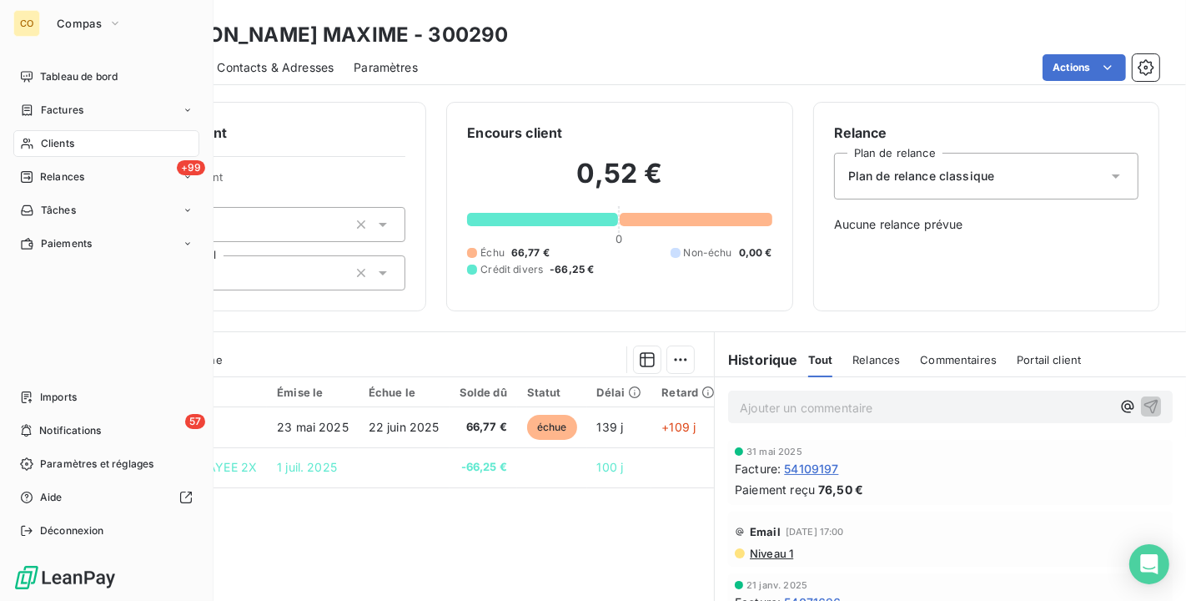
click at [33, 150] on div "Clients" at bounding box center [106, 143] width 186 height 27
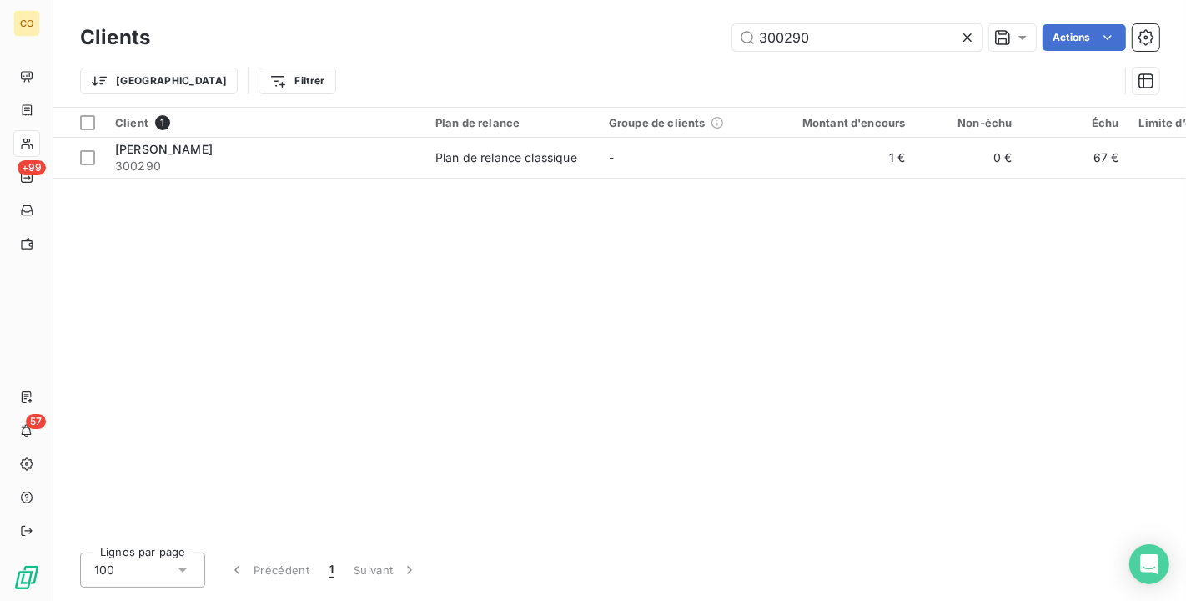
drag, startPoint x: 726, startPoint y: 23, endPoint x: 529, endPoint y: 23, distance: 196.8
click at [529, 23] on div "Clients 300290 Actions" at bounding box center [619, 37] width 1079 height 35
type input "20394"
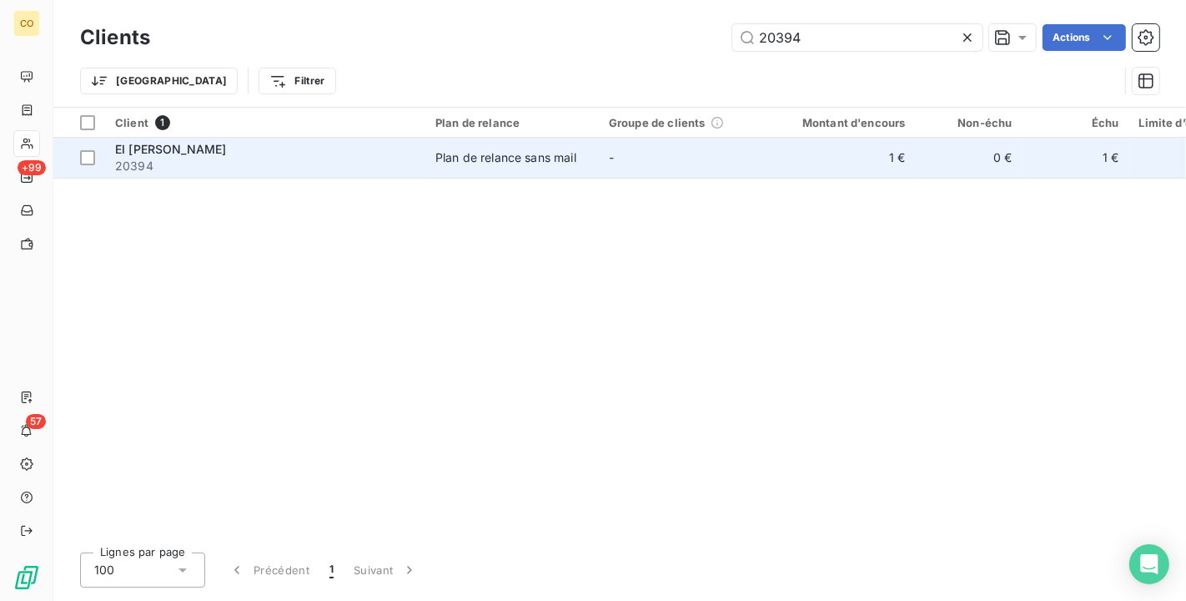
click at [591, 160] on td "Plan de relance sans mail" at bounding box center [511, 158] width 173 height 40
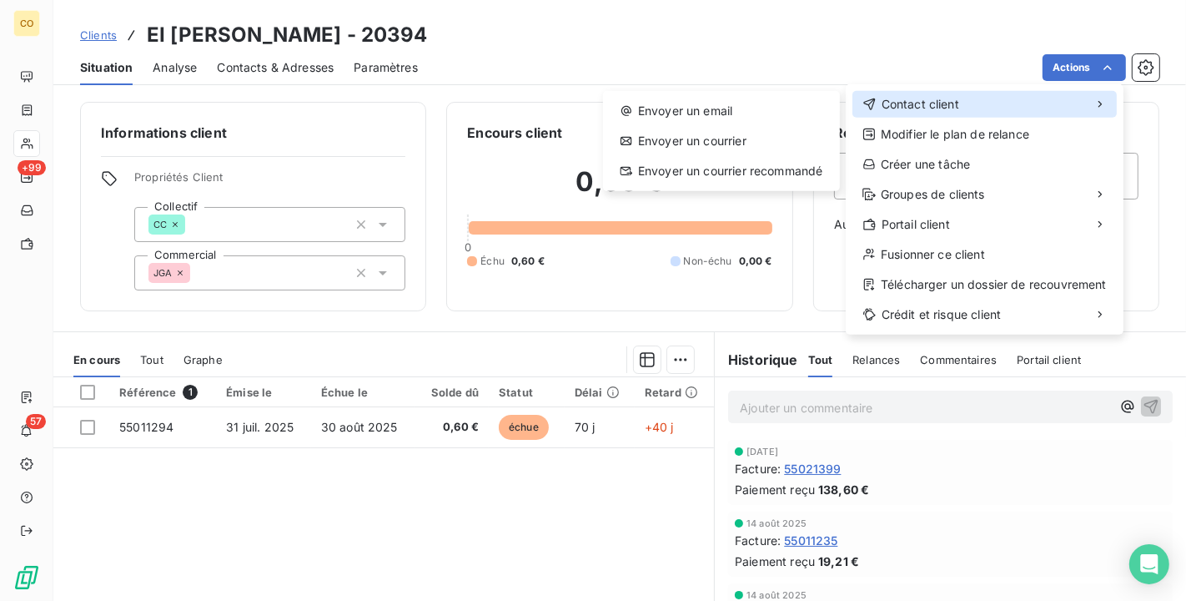
click at [1034, 95] on div "Contact client" at bounding box center [984, 104] width 264 height 27
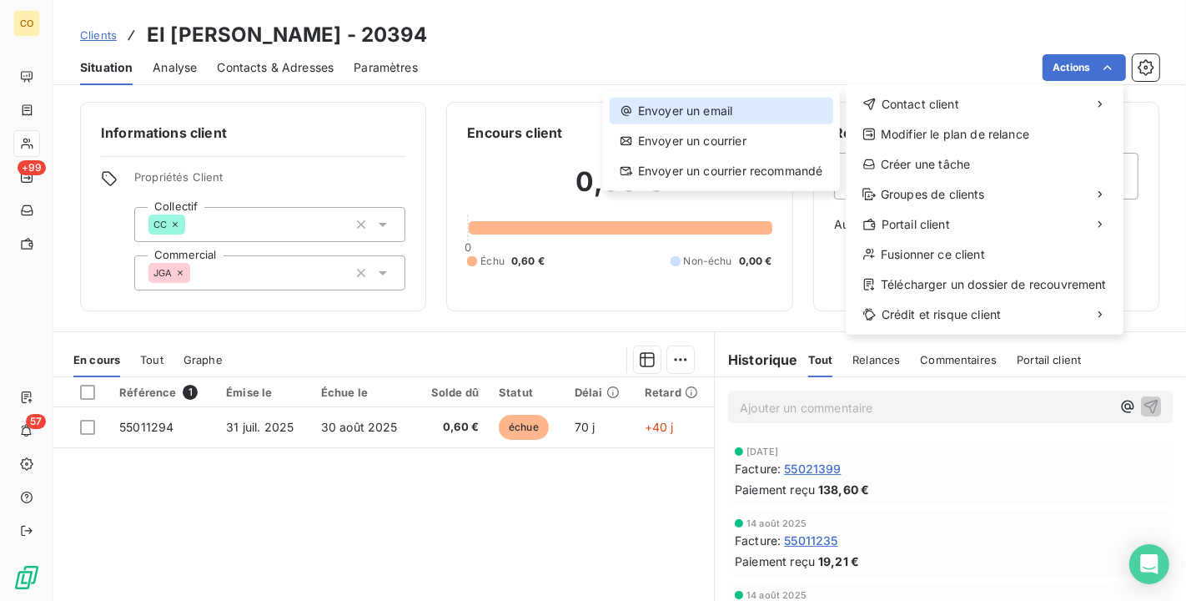
click at [712, 113] on div "Envoyer un email" at bounding box center [722, 111] width 224 height 27
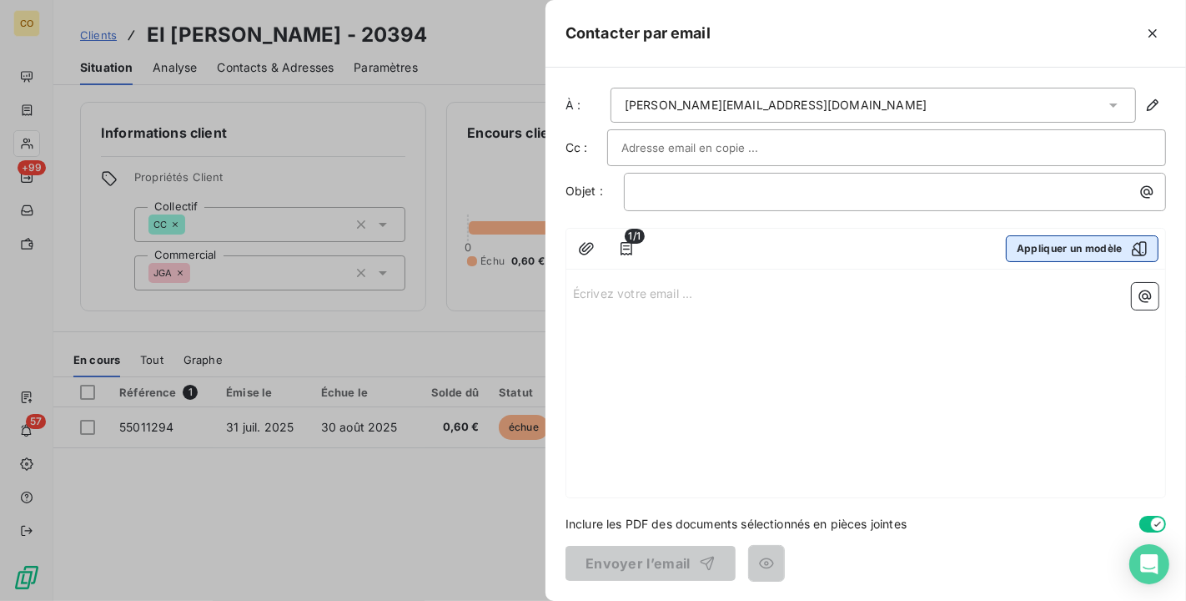
click at [1111, 245] on button "Appliquer un modèle" at bounding box center [1082, 248] width 153 height 27
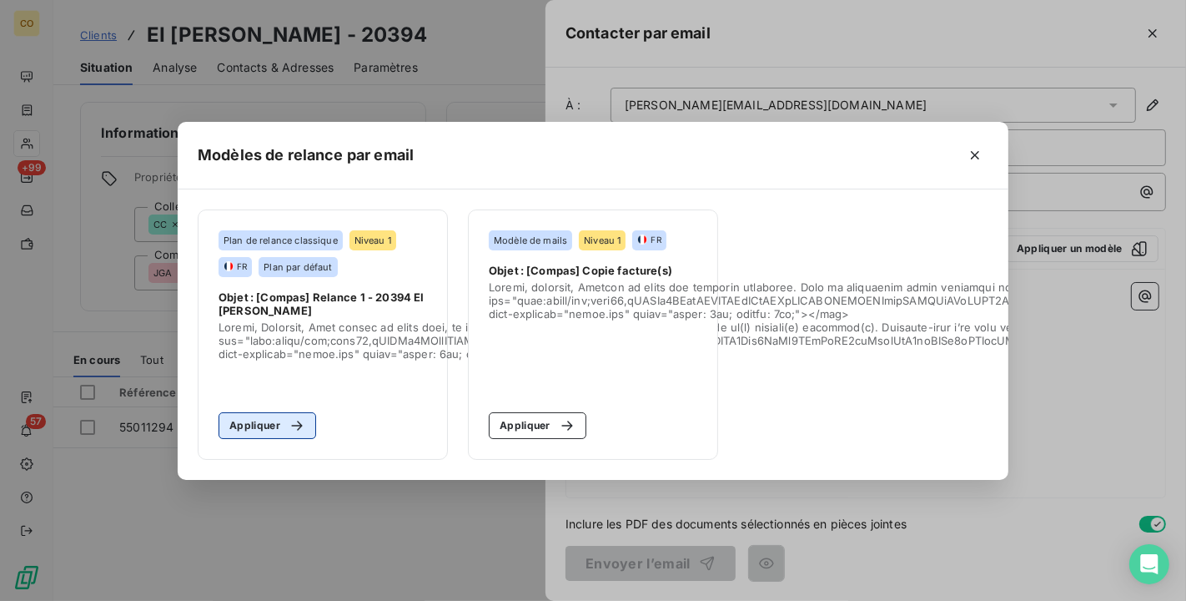
click at [259, 412] on button "Appliquer" at bounding box center [268, 425] width 98 height 27
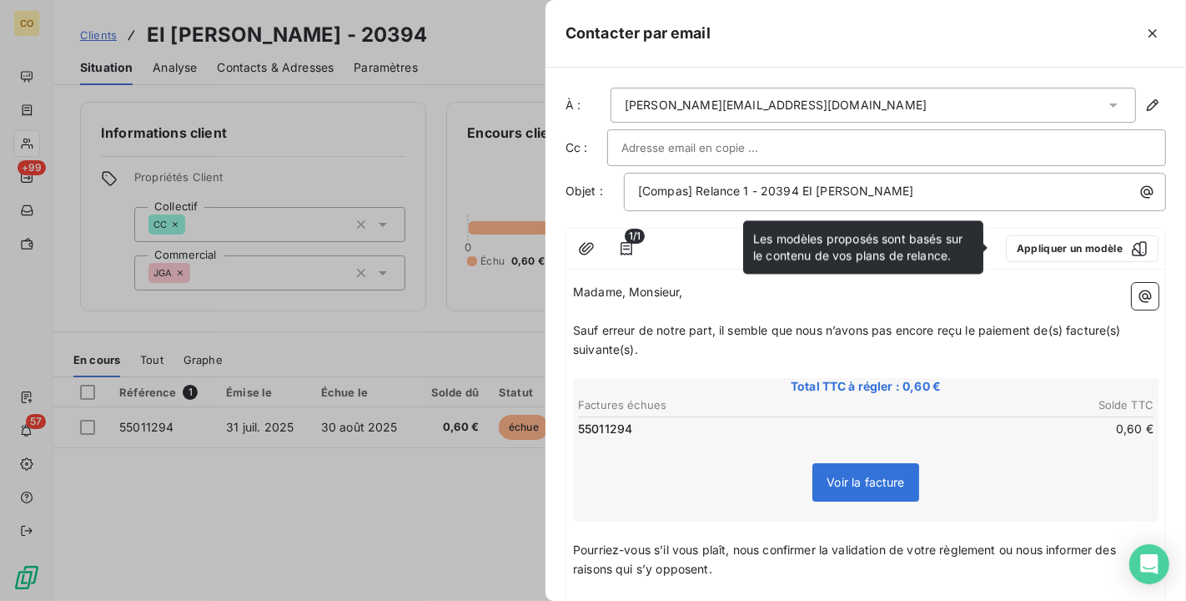
click at [708, 378] on span "Total TTC à régler : 0,60 €" at bounding box center [865, 386] width 581 height 17
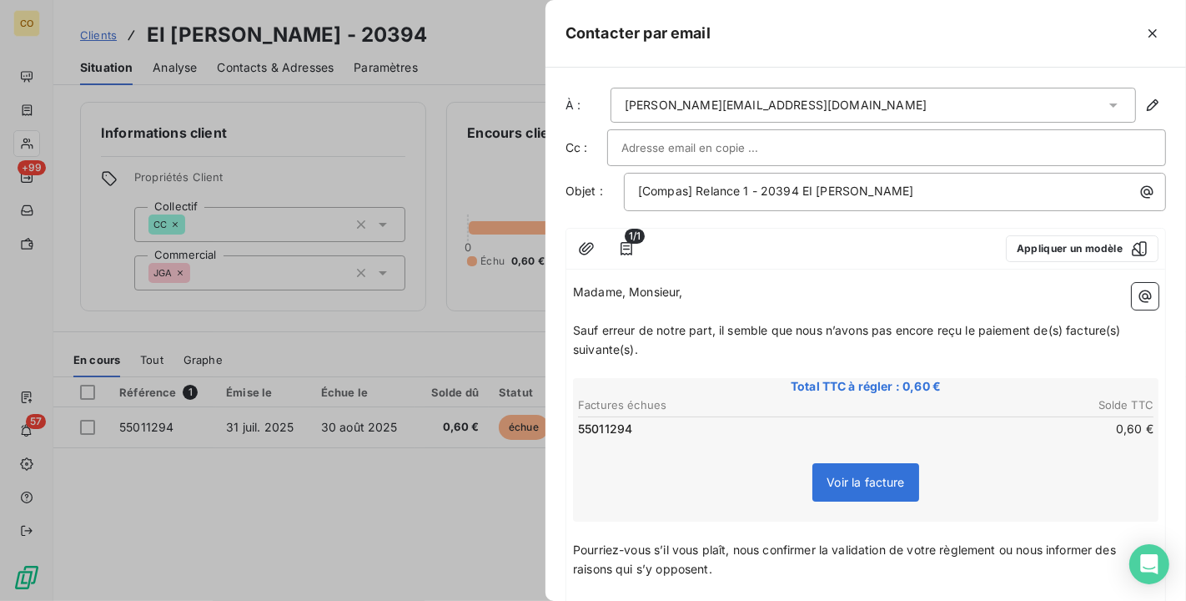
click at [575, 325] on span "Sauf erreur de notre part, il semble que nous n’avons pas encore reçu le paieme…" at bounding box center [848, 339] width 551 height 33
click at [1146, 35] on icon "button" at bounding box center [1152, 33] width 17 height 17
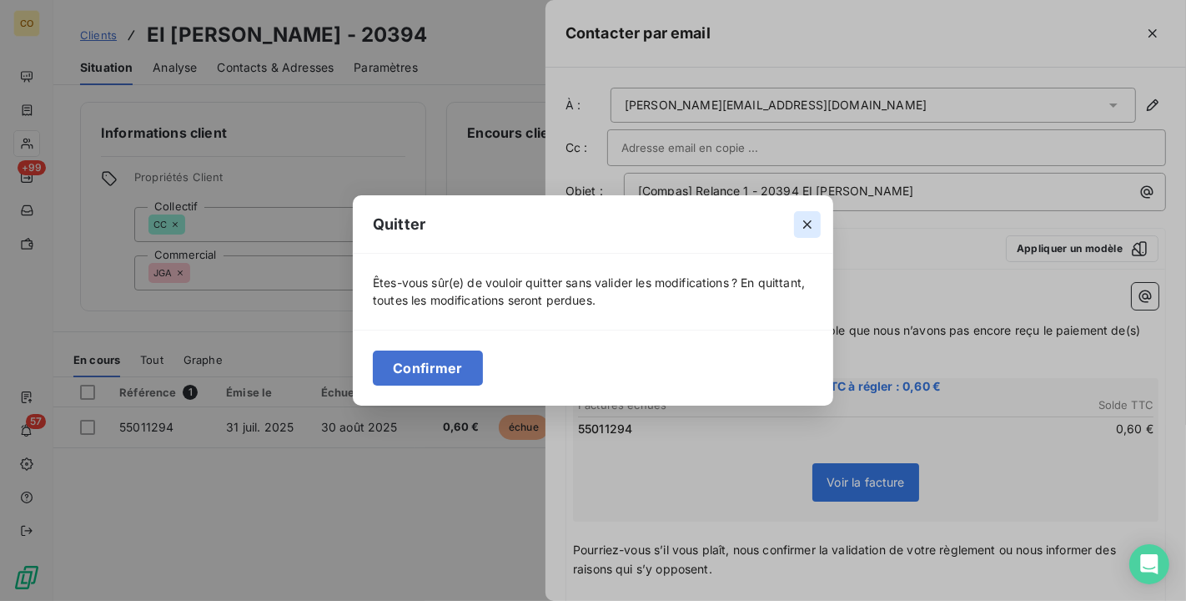
click at [802, 218] on icon "button" at bounding box center [807, 224] width 17 height 17
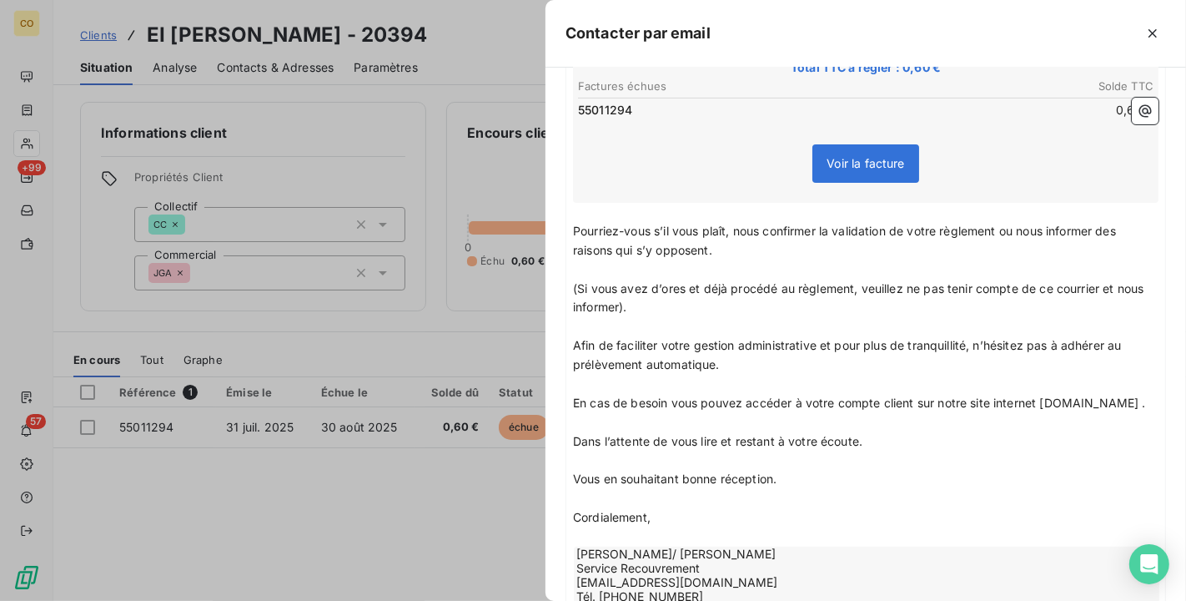
scroll to position [463, 0]
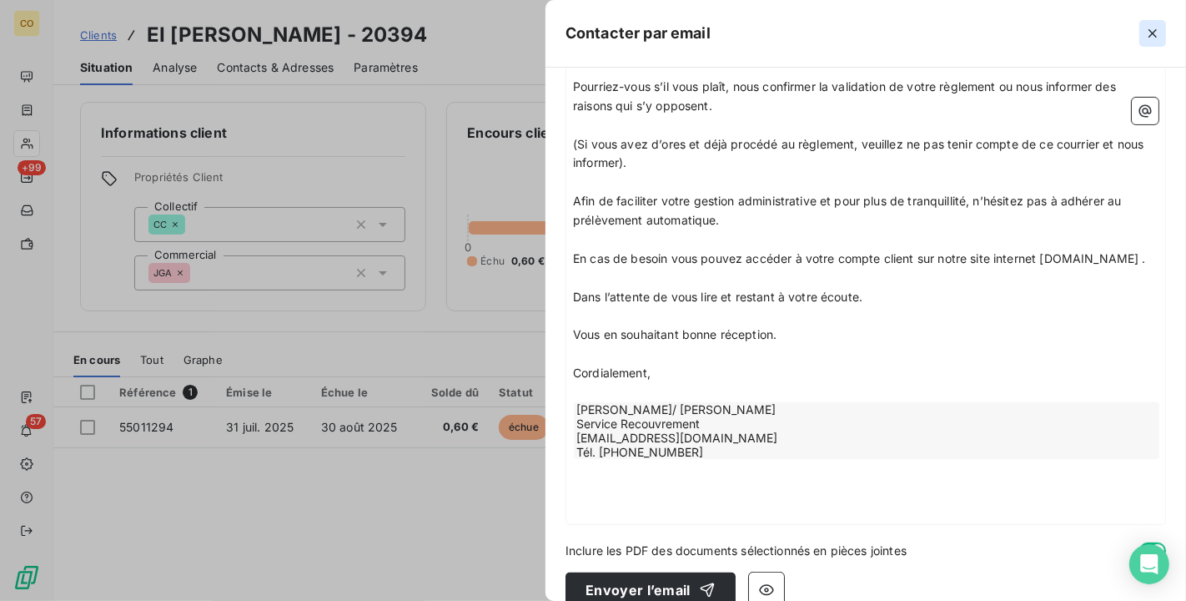
click at [1157, 33] on icon "button" at bounding box center [1152, 33] width 17 height 17
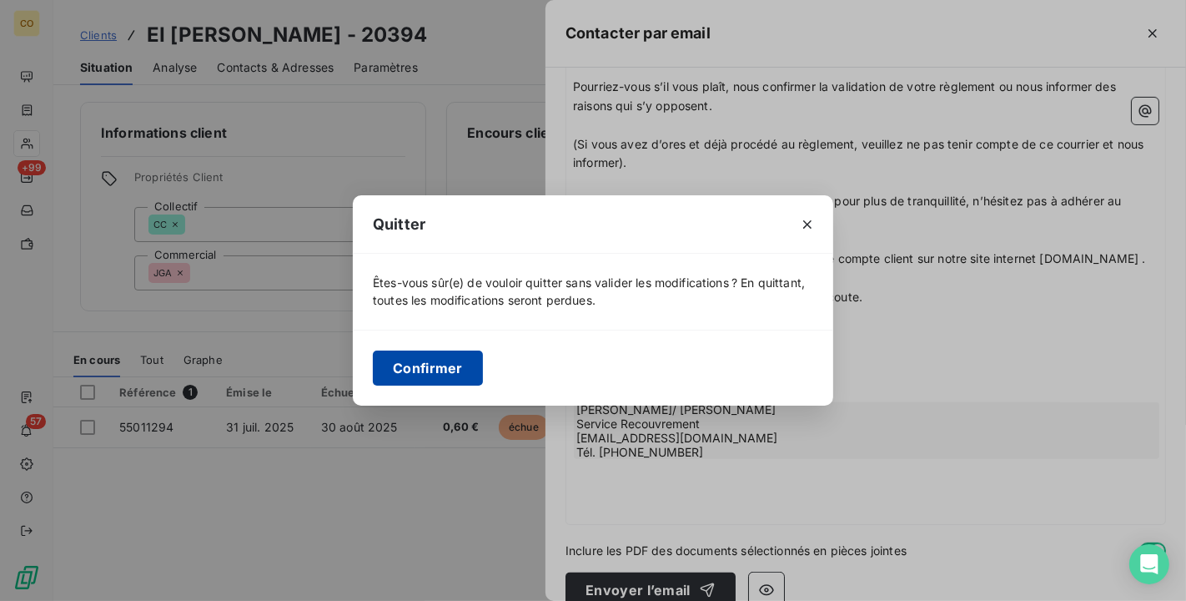
click at [404, 372] on button "Confirmer" at bounding box center [428, 367] width 110 height 35
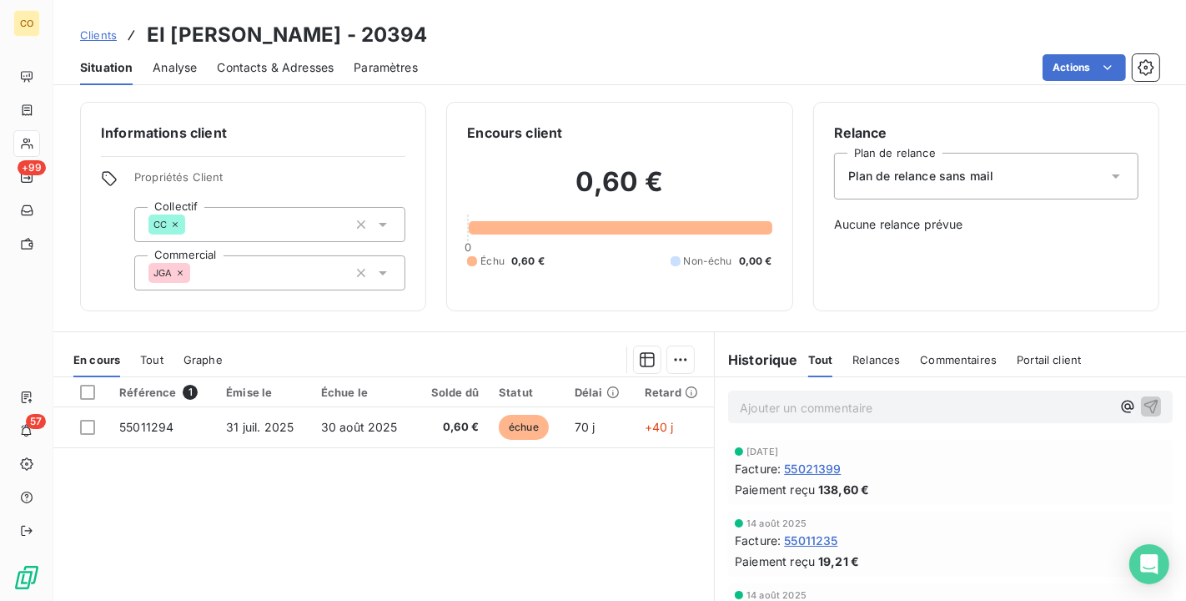
click at [354, 501] on div "Référence 1 Émise le Échue le Solde dû Statut Délai Retard 55011294 [DATE] [DAT…" at bounding box center [383, 537] width 661 height 321
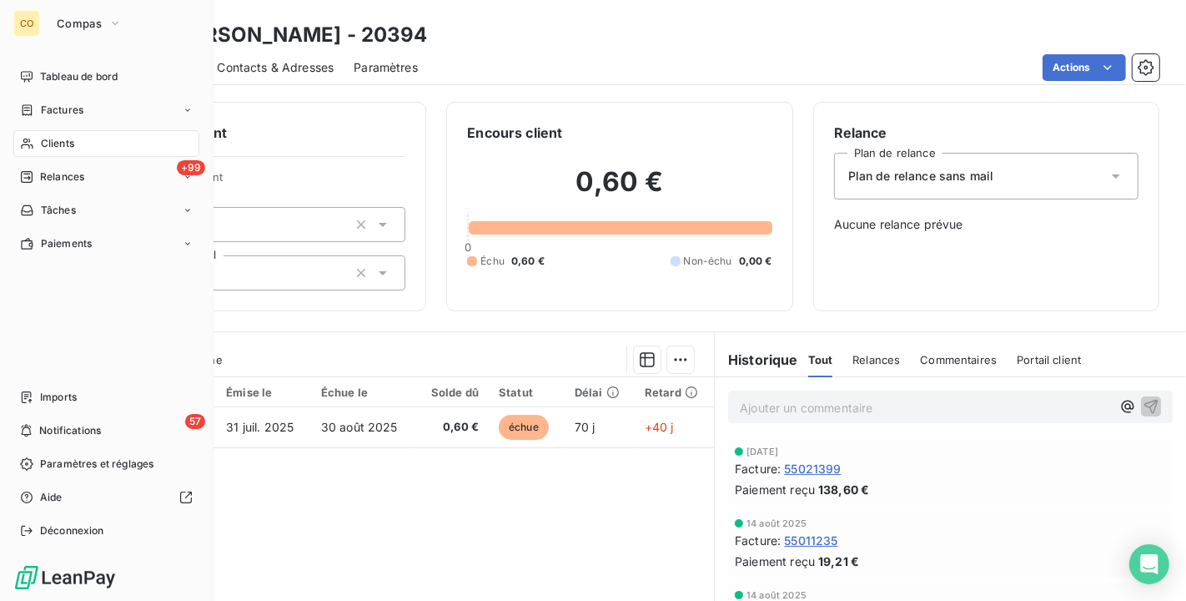
click at [30, 143] on icon at bounding box center [27, 143] width 14 height 13
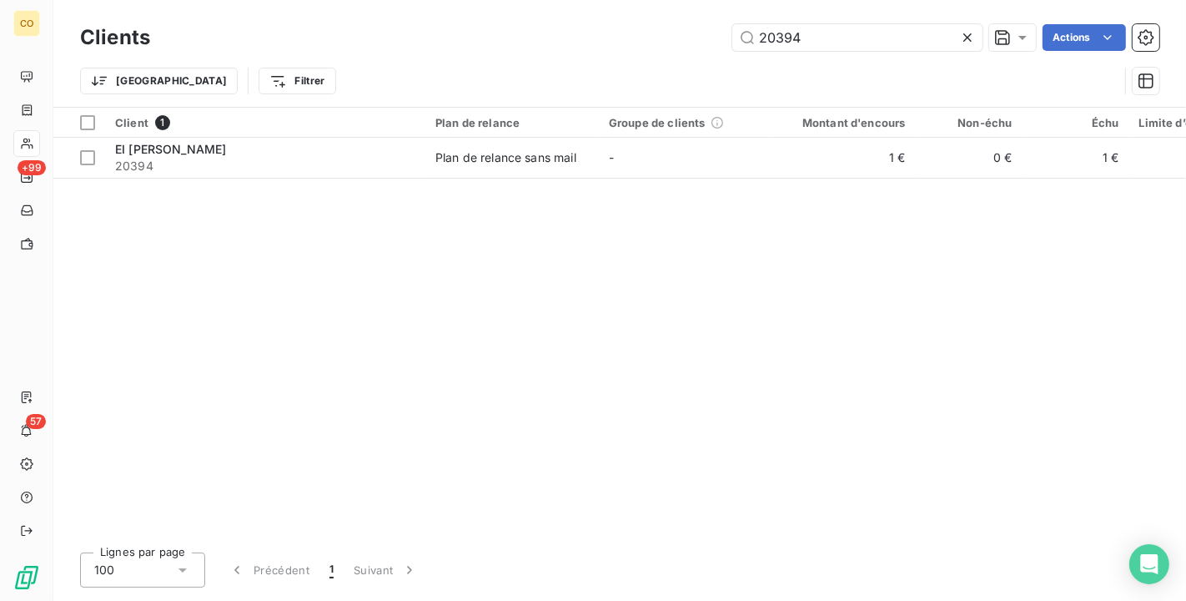
drag, startPoint x: 824, startPoint y: 44, endPoint x: 571, endPoint y: 16, distance: 254.3
click at [571, 16] on div "Clients 20394 Actions Trier Filtrer" at bounding box center [619, 53] width 1133 height 107
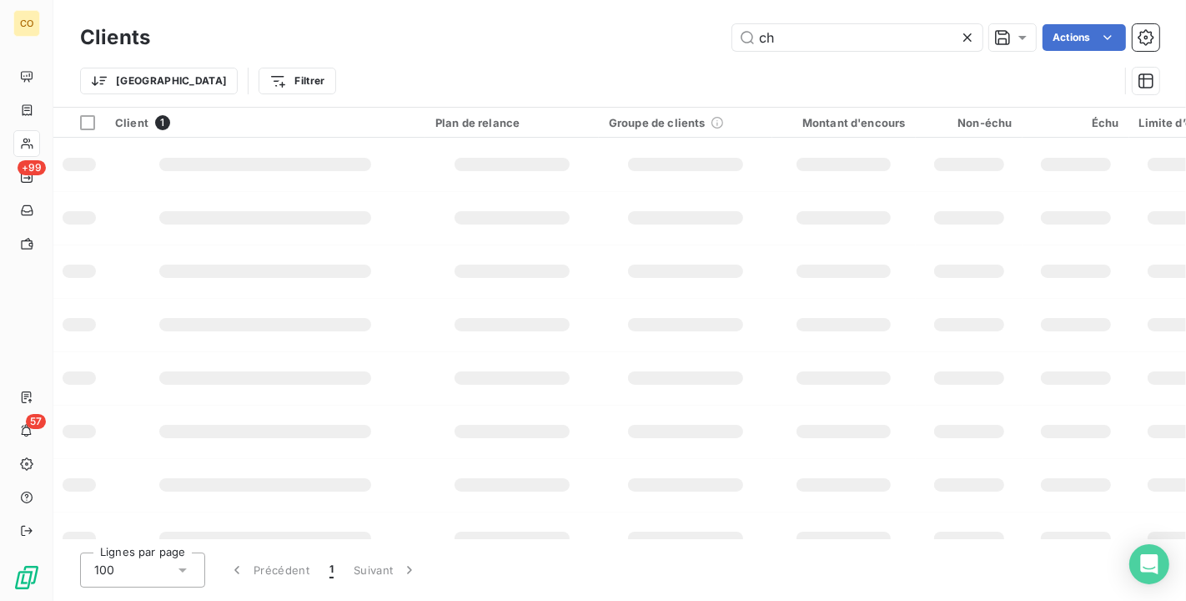
type input "c"
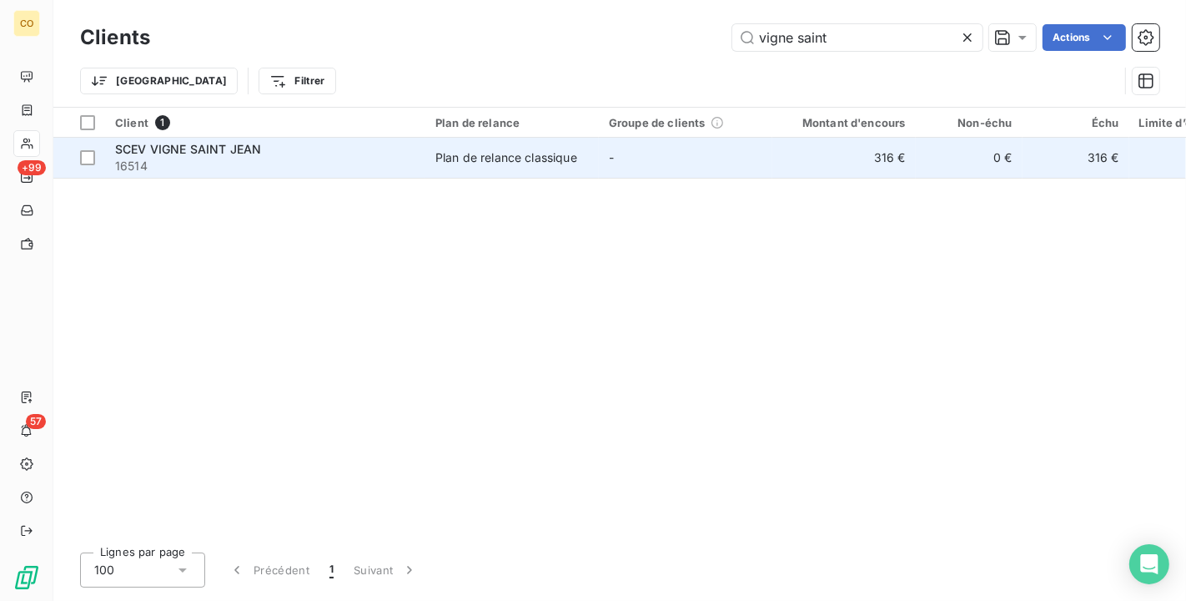
type input "vigne saint"
click at [759, 150] on td "-" at bounding box center [685, 158] width 173 height 40
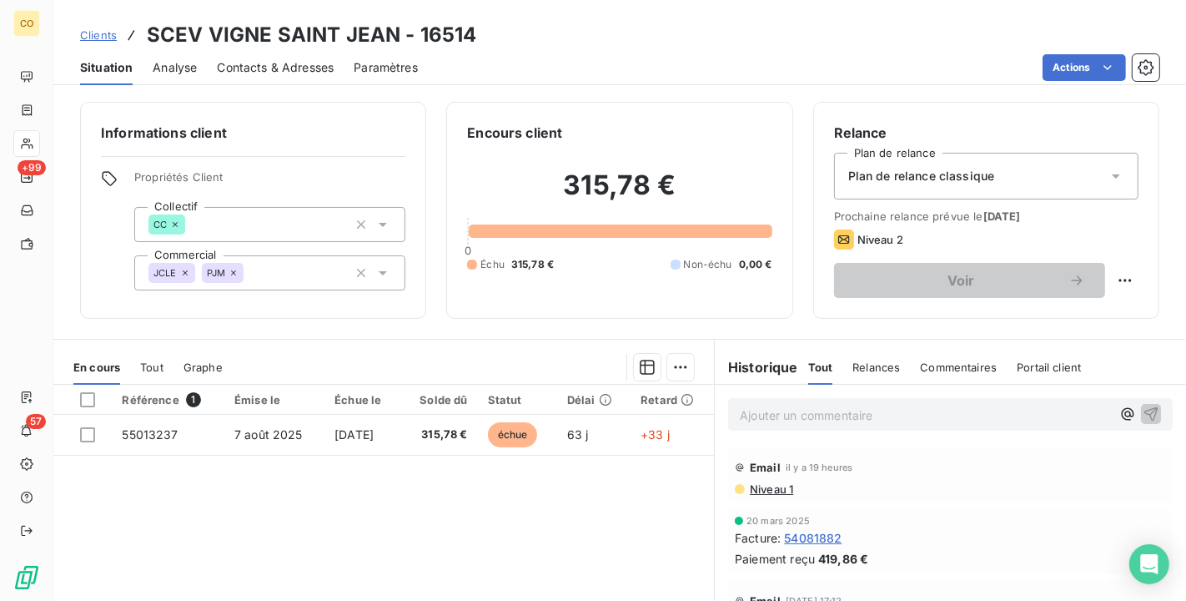
click at [765, 488] on span "Niveau 1" at bounding box center [770, 488] width 45 height 13
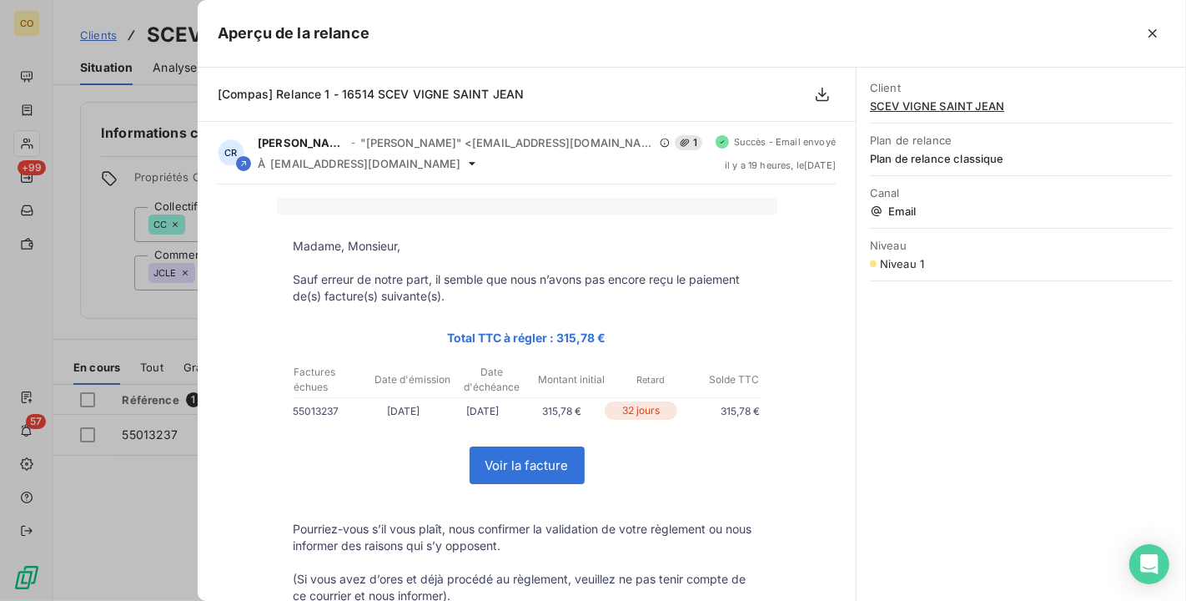
click at [524, 455] on link "Voir la facture" at bounding box center [526, 465] width 113 height 36
click at [1146, 23] on button "button" at bounding box center [1152, 33] width 27 height 27
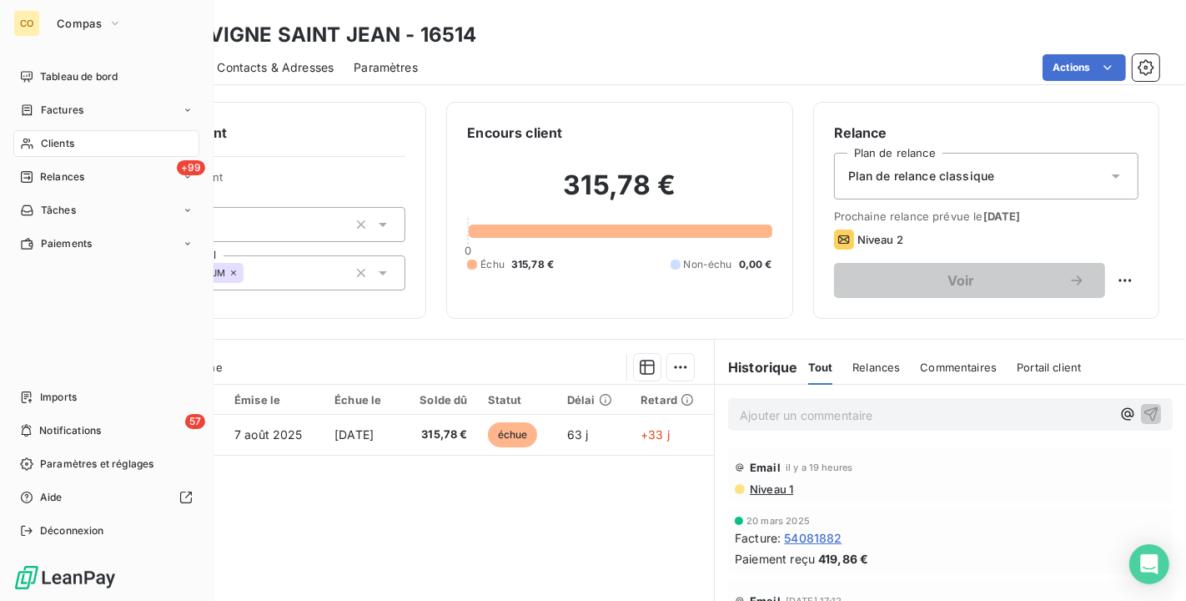
click at [38, 150] on div "Clients" at bounding box center [106, 143] width 186 height 27
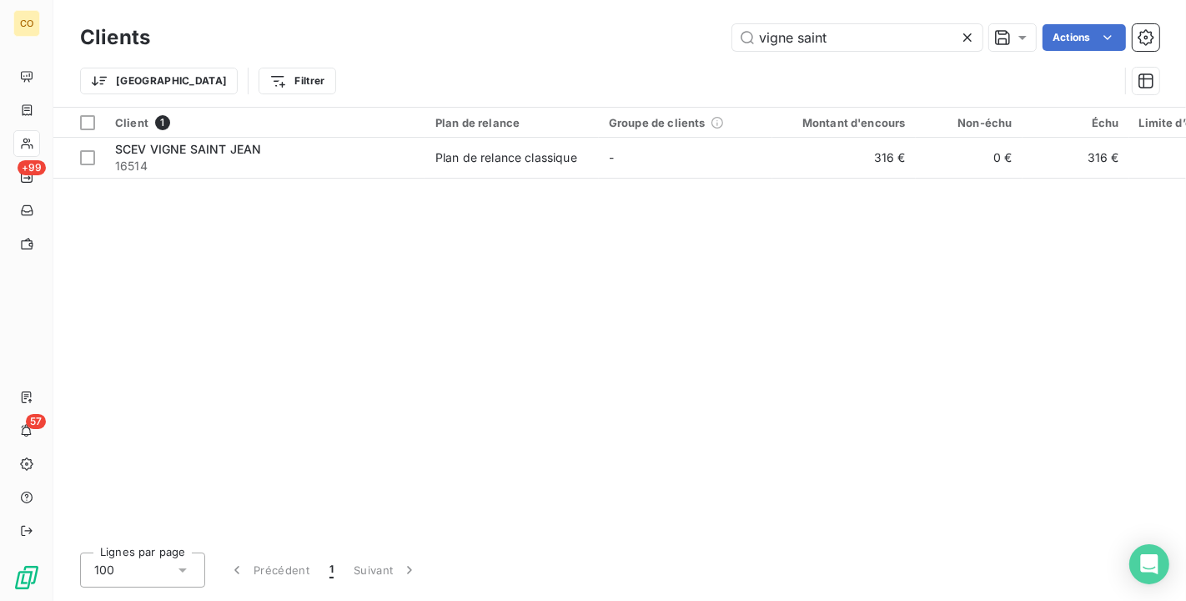
drag, startPoint x: 860, startPoint y: 36, endPoint x: 395, endPoint y: -30, distance: 469.2
click at [395, 0] on html "CO +99 57 Clients vigne saint Actions Trier Filtrer Client 1 Plan de relance Gr…" at bounding box center [593, 300] width 1186 height 601
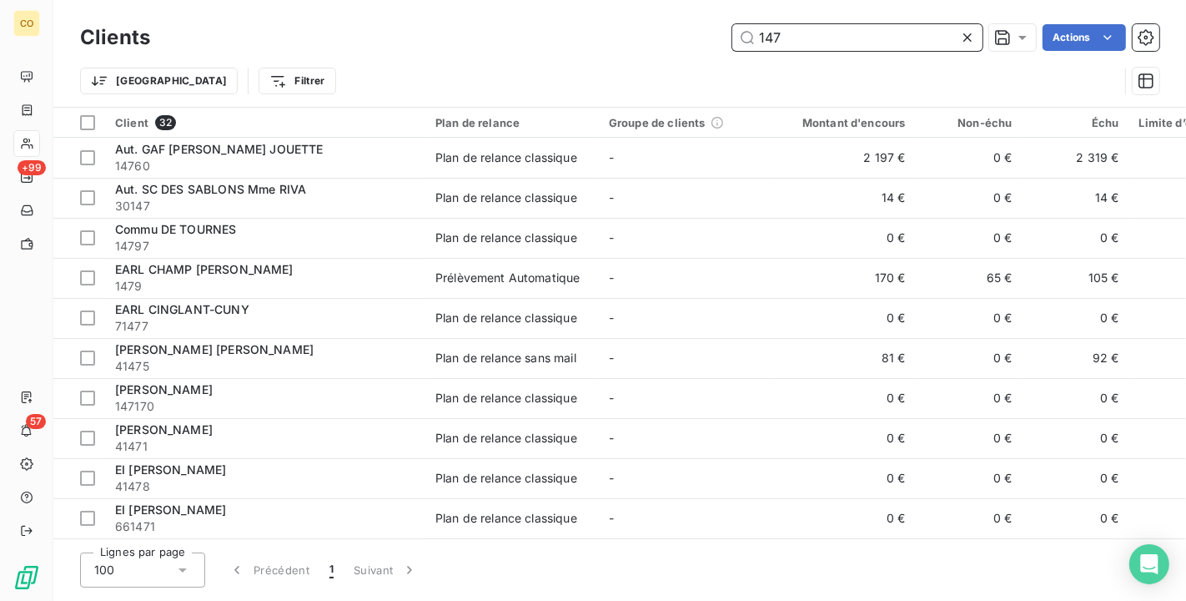
drag, startPoint x: 846, startPoint y: 38, endPoint x: 635, endPoint y: 39, distance: 211.0
click at [635, 39] on div "147 Actions" at bounding box center [664, 37] width 989 height 27
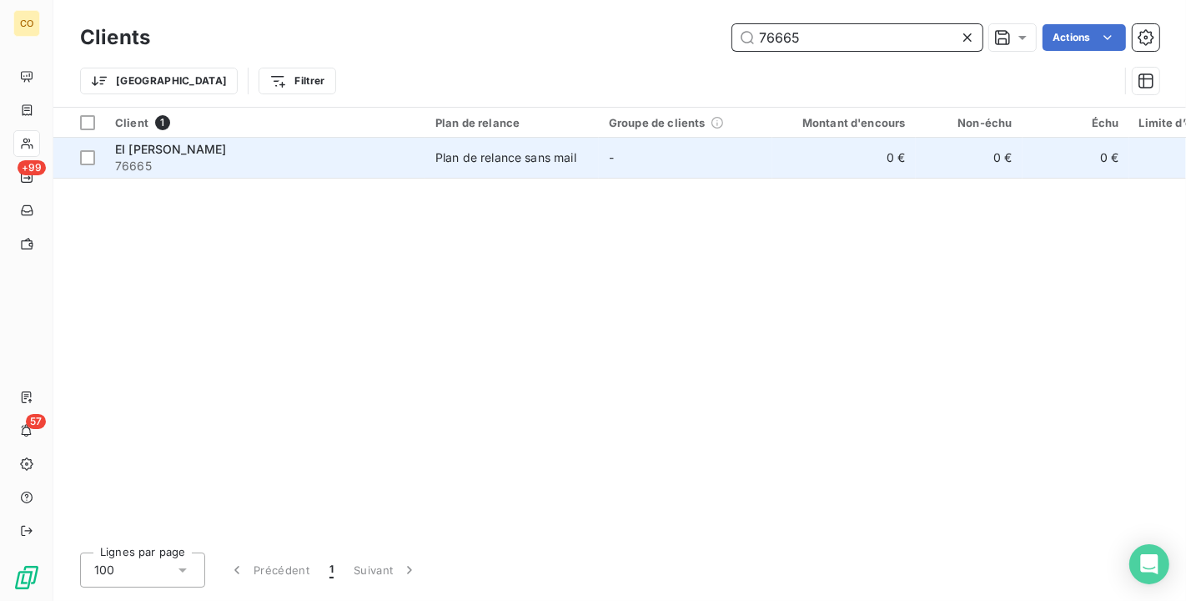
type input "76665"
click at [521, 161] on div "Plan de relance sans mail" at bounding box center [505, 157] width 141 height 17
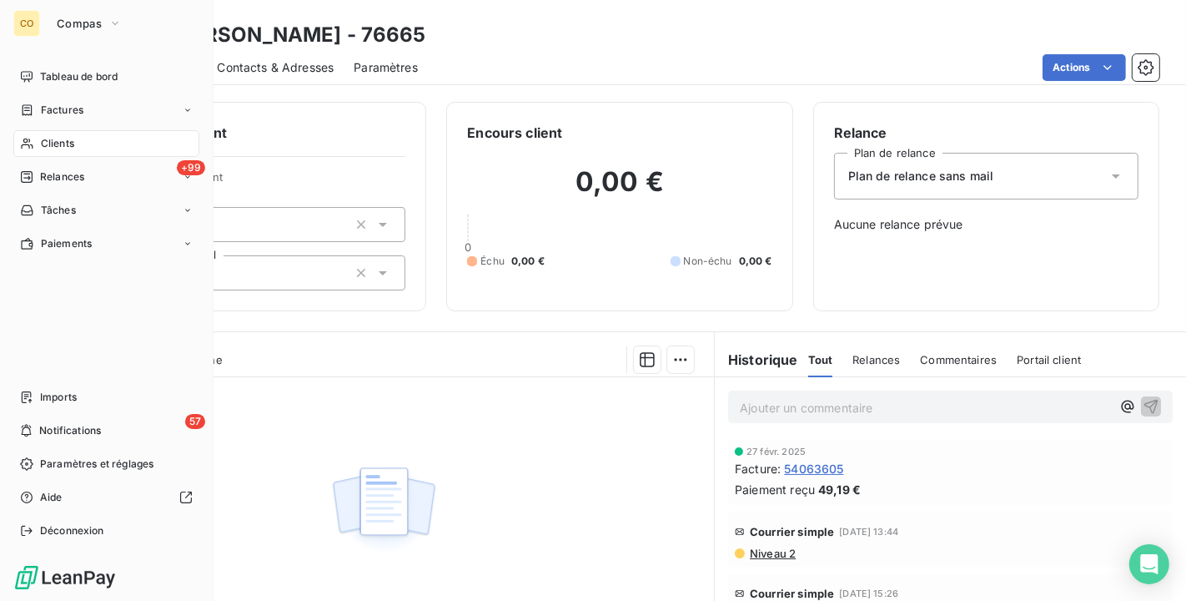
click at [45, 29] on div "CO Compas" at bounding box center [106, 23] width 186 height 27
click at [68, 28] on span "Compas" at bounding box center [79, 23] width 45 height 13
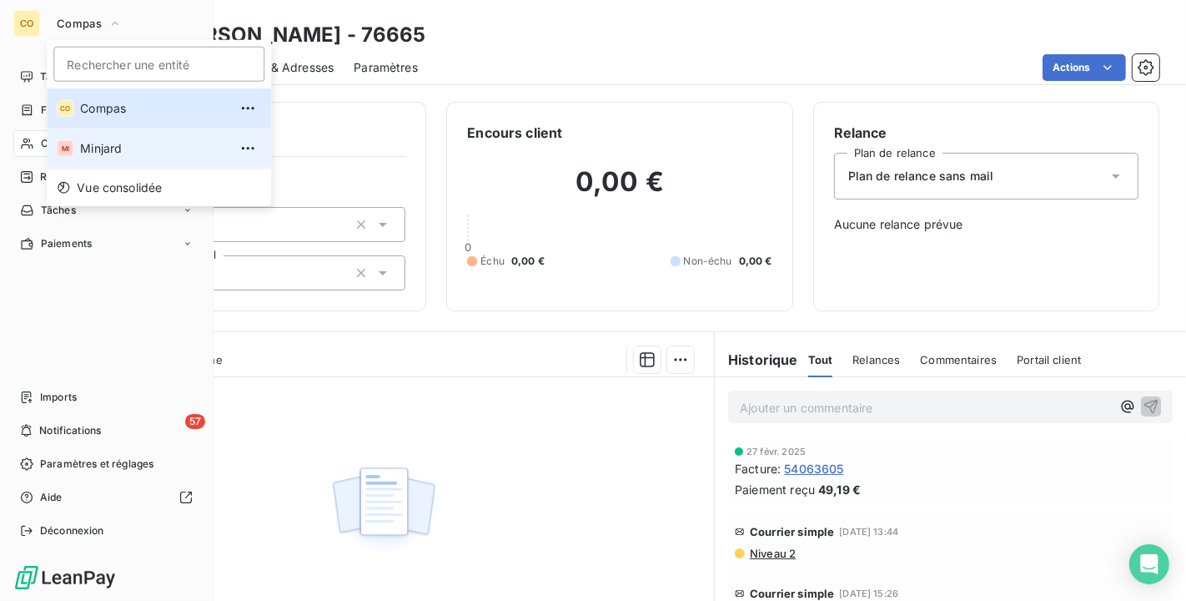
click at [118, 150] on span "Minjard" at bounding box center [154, 148] width 148 height 17
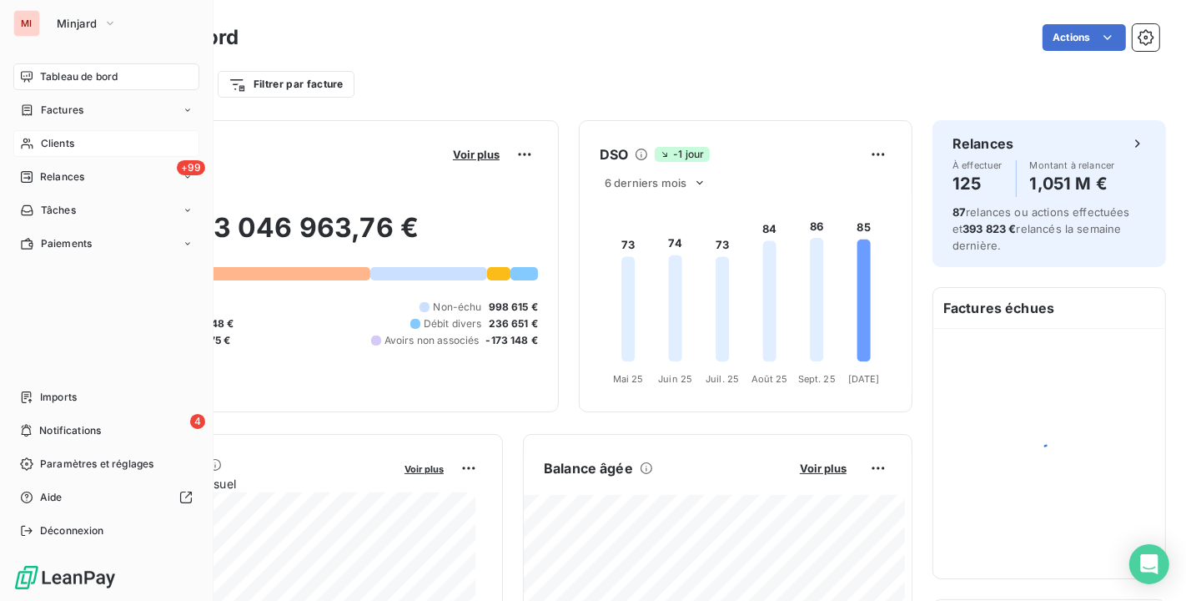
click at [41, 148] on span "Clients" at bounding box center [57, 143] width 33 height 15
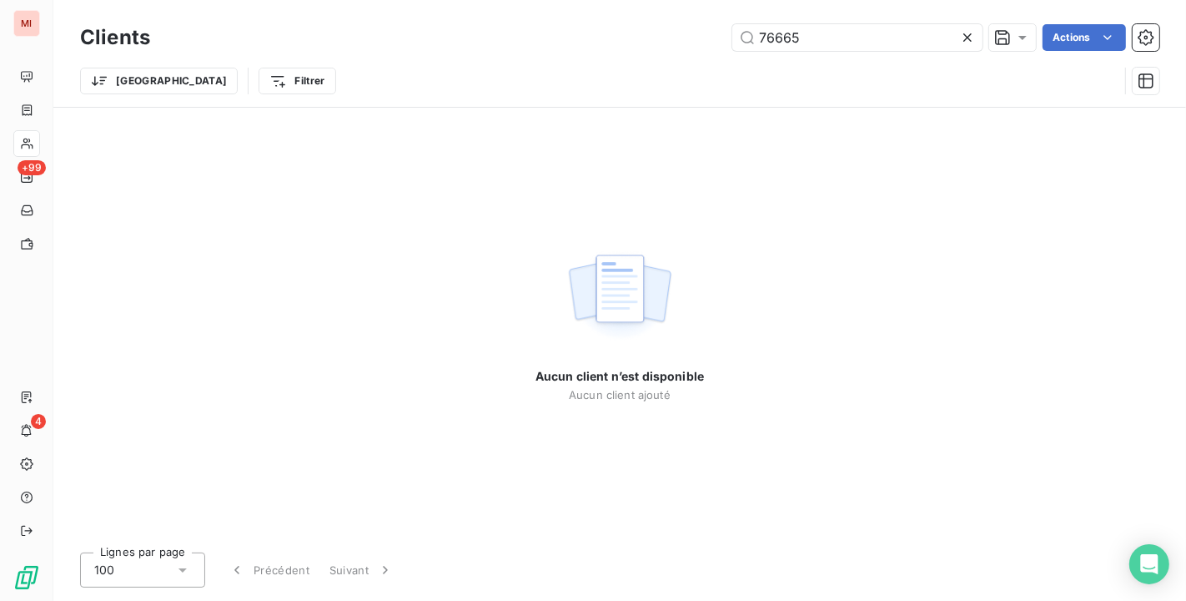
drag, startPoint x: 832, startPoint y: 34, endPoint x: 405, endPoint y: -3, distance: 428.7
click at [405, 0] on html "MI +99 4 Clients 76665 Actions Trier Filtrer Aucun client n’est disponible Aucu…" at bounding box center [593, 300] width 1186 height 601
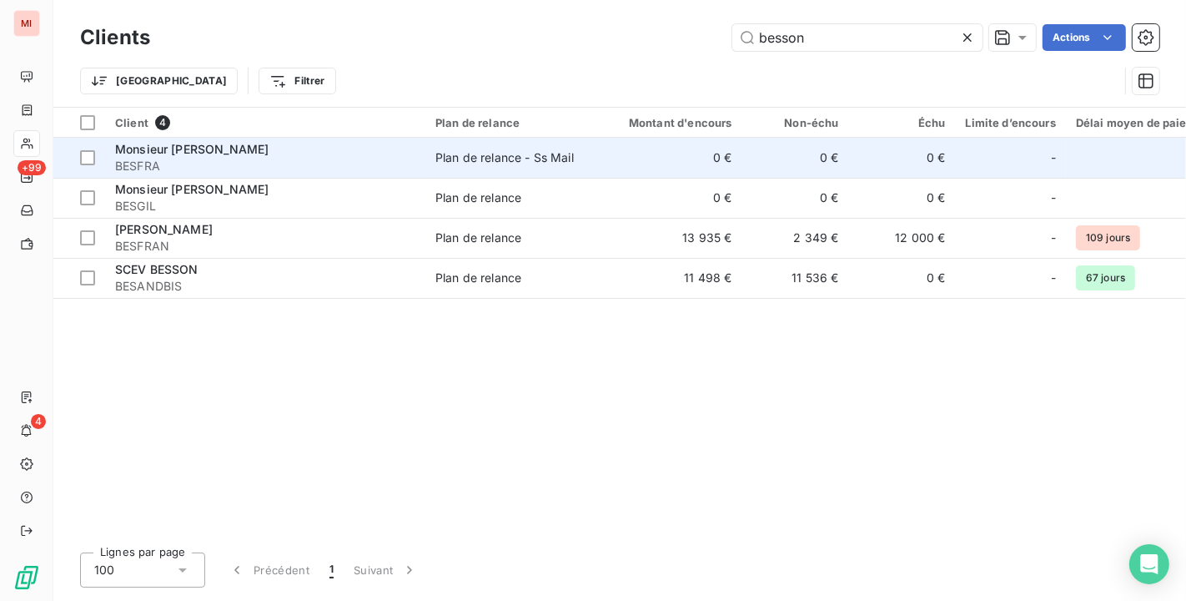
type input "besson"
click at [335, 169] on span "BESFRA" at bounding box center [265, 166] width 300 height 17
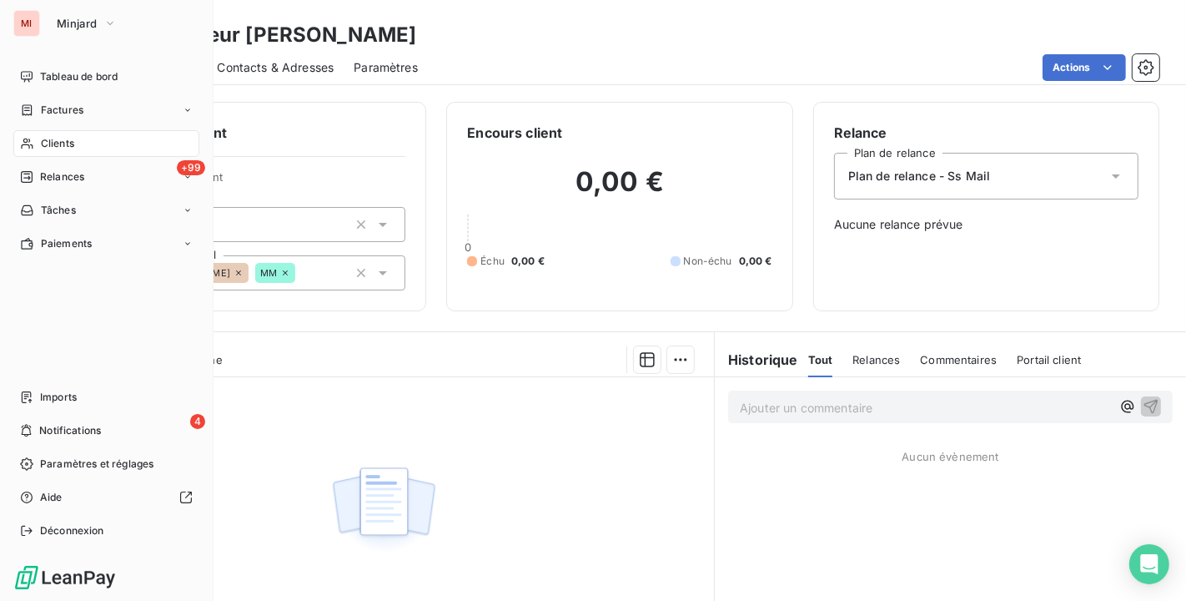
click at [43, 139] on span "Clients" at bounding box center [57, 143] width 33 height 15
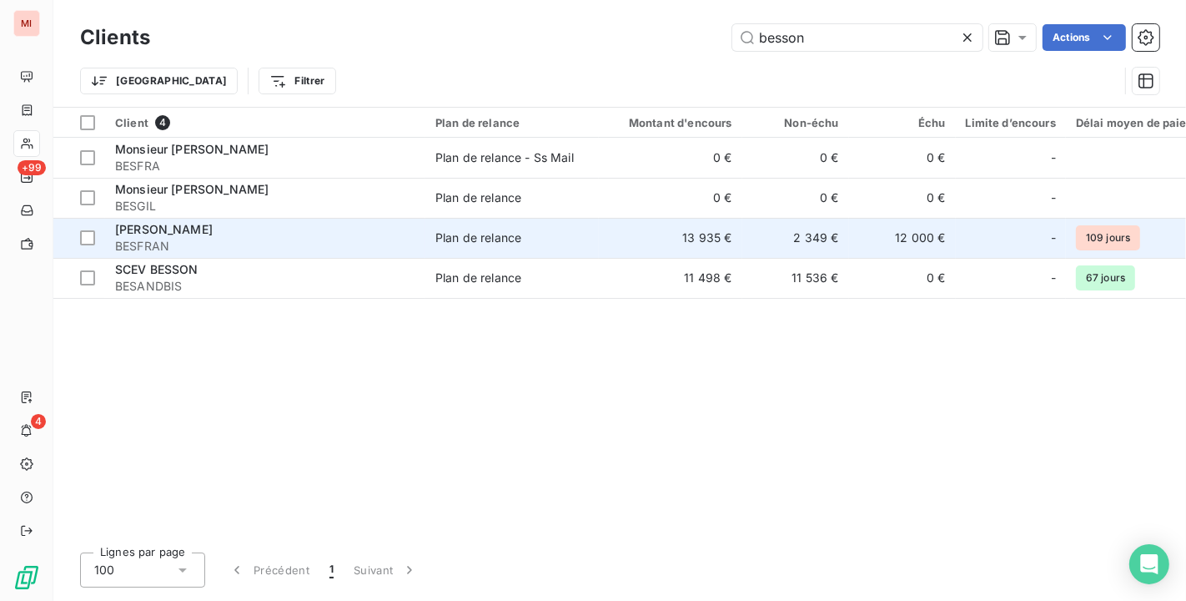
click at [276, 256] on td "[PERSON_NAME]" at bounding box center [265, 238] width 320 height 40
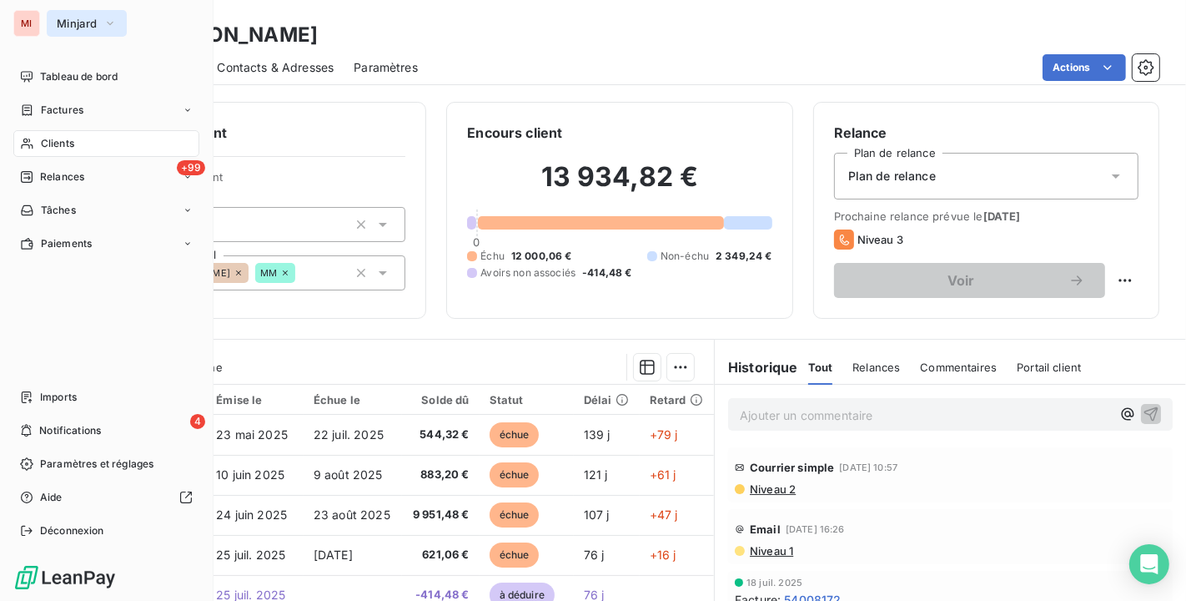
click at [95, 28] on span "Minjard" at bounding box center [77, 23] width 40 height 13
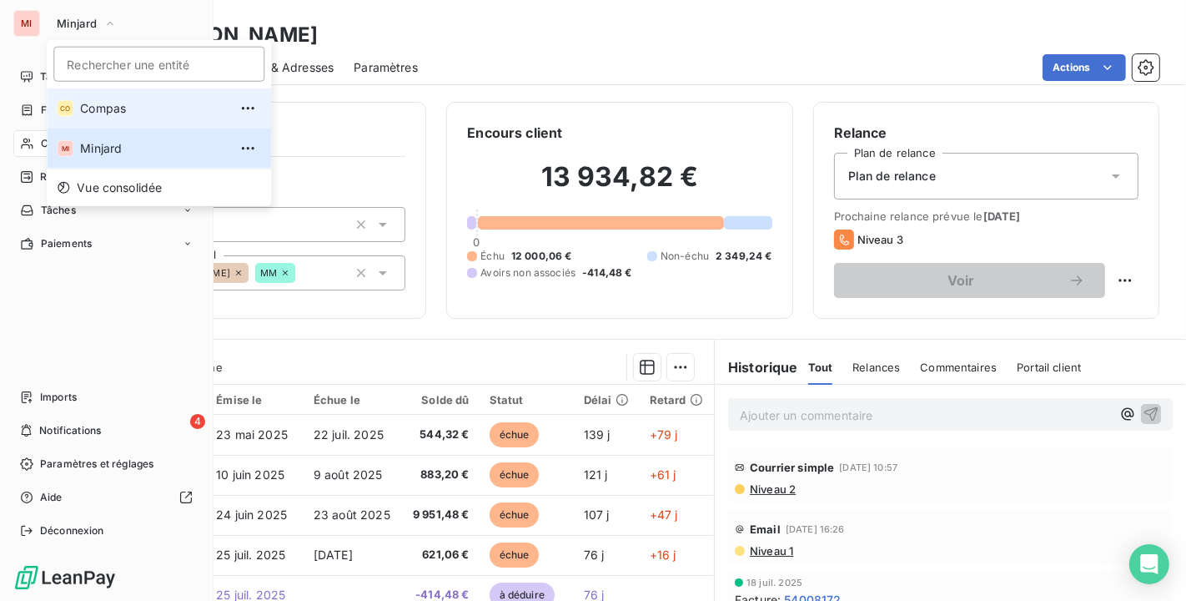
click at [110, 110] on span "Compas" at bounding box center [154, 108] width 148 height 17
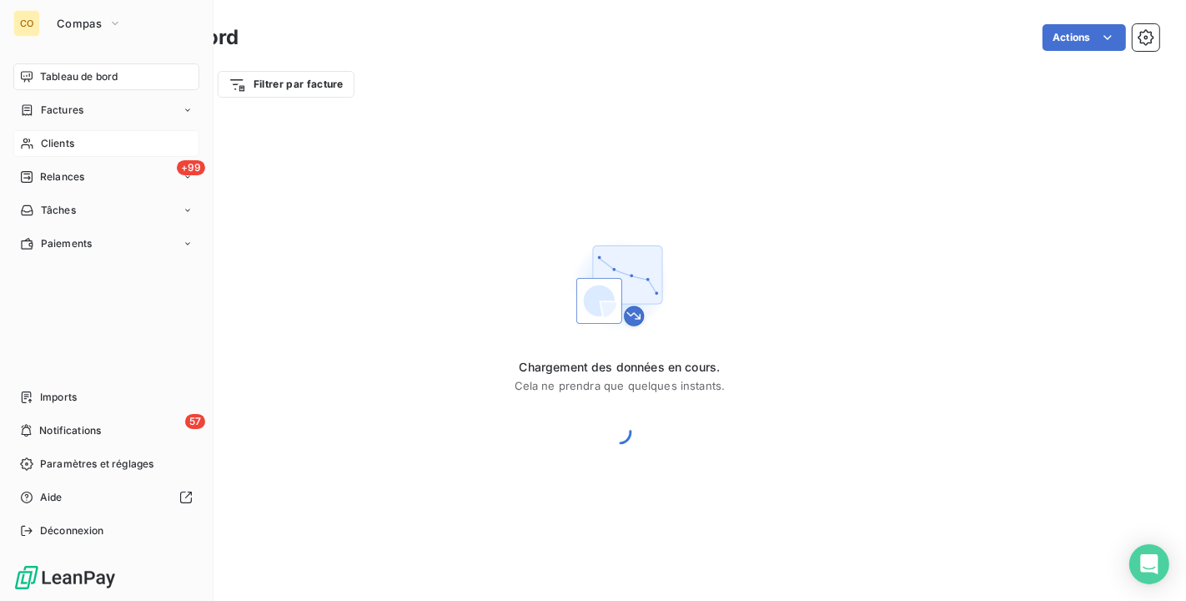
click at [64, 143] on span "Clients" at bounding box center [57, 143] width 33 height 15
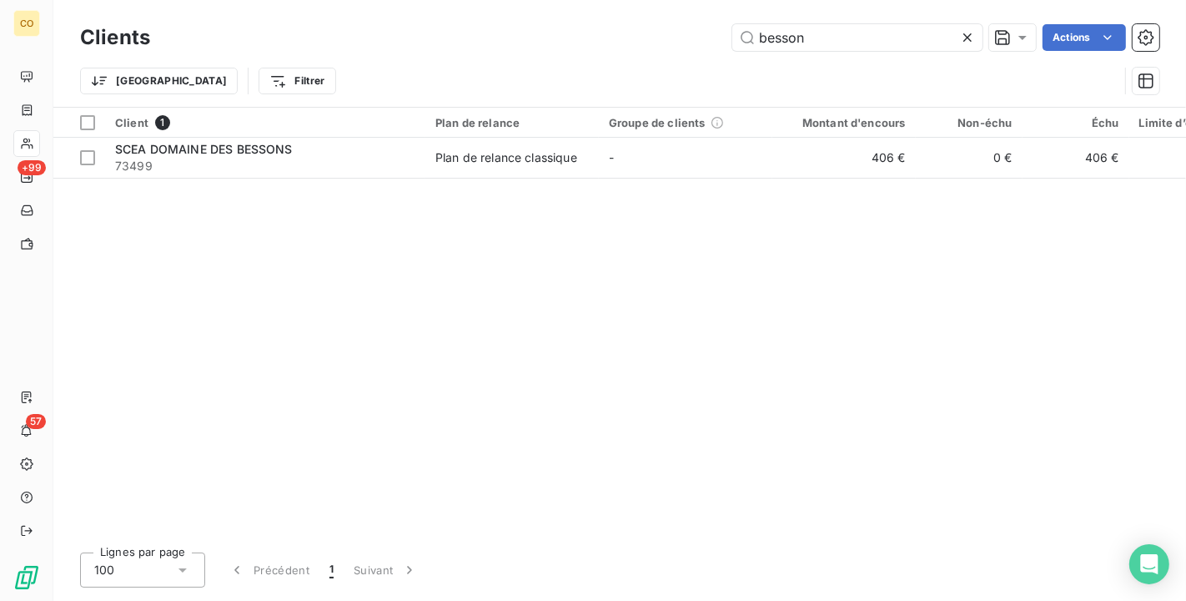
drag, startPoint x: 832, startPoint y: 38, endPoint x: 490, endPoint y: -8, distance: 345.7
click at [490, 0] on html "CO +99 57 Clients besson Actions Trier Filtrer Client 1 Plan de relance Groupe …" at bounding box center [593, 300] width 1186 height 601
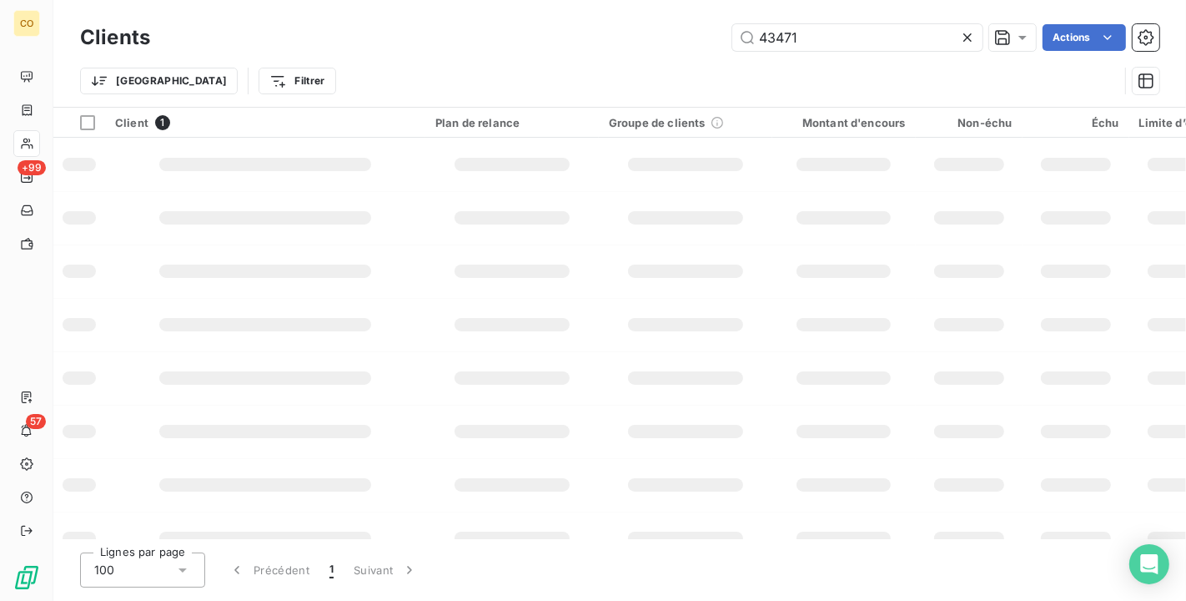
type input "43471"
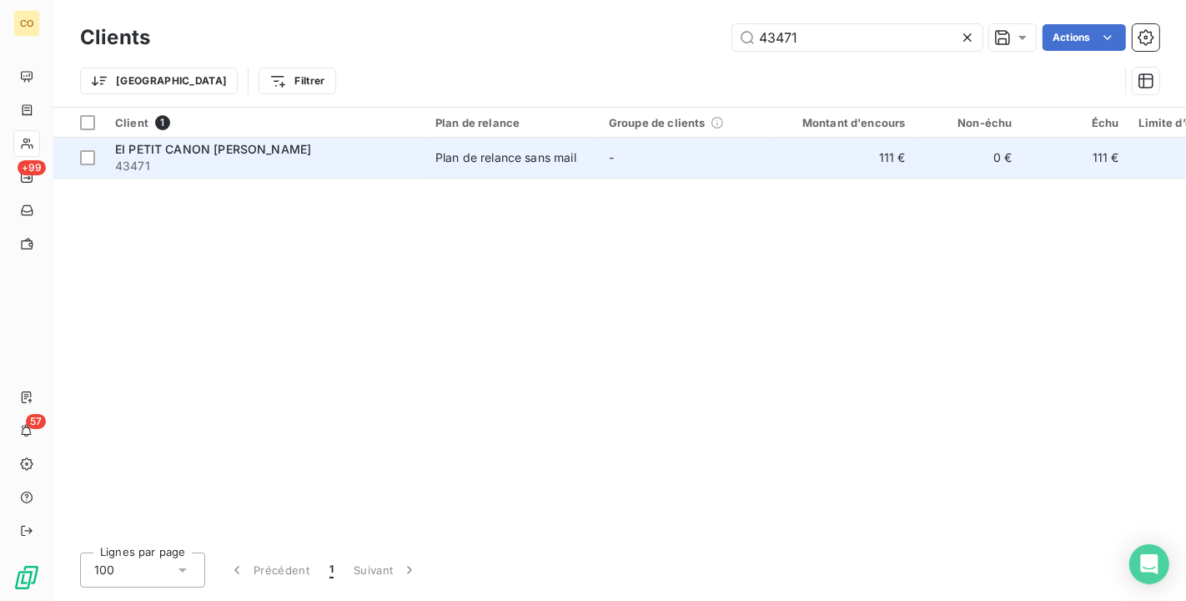
click at [686, 160] on td "-" at bounding box center [685, 158] width 173 height 40
